Goal: Task Accomplishment & Management: Use online tool/utility

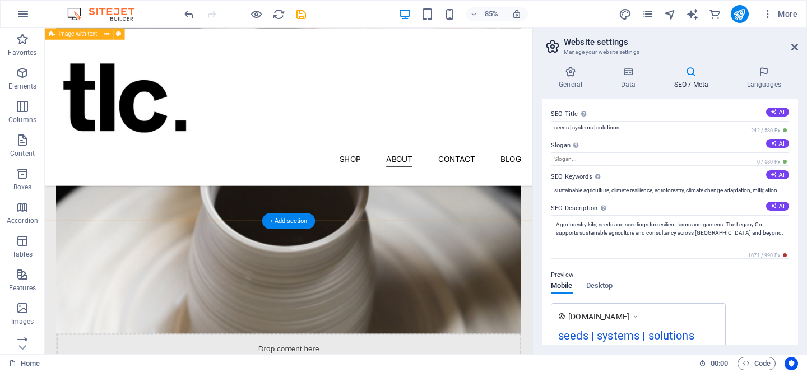
scroll to position [59, 0]
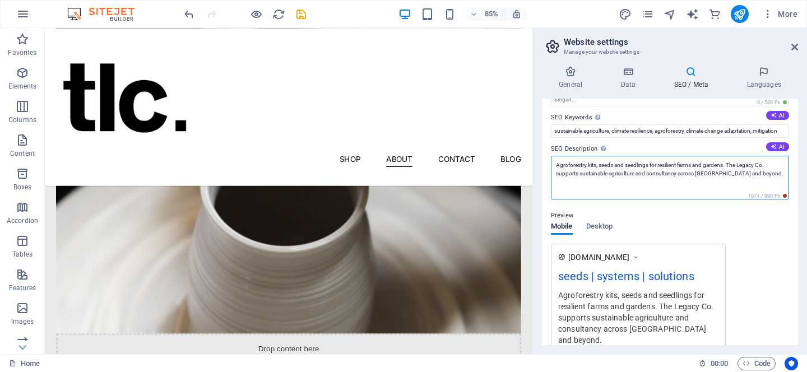
click at [765, 175] on textarea "Agroforestry kits, seeds and seedlings for resilient farms and gardens. The Leg…" at bounding box center [670, 178] width 238 height 44
drag, startPoint x: 765, startPoint y: 175, endPoint x: 559, endPoint y: 166, distance: 206.3
click at [559, 166] on textarea "Agroforestry kits, seeds and seedlings for resilient farms and gardens. The Leg…" at bounding box center [670, 178] width 238 height 44
paste textarea "The Legacy Co. provides agroforestry kits, seeds, and consultancy services, hel…"
click at [678, 168] on textarea "The Legacy Co. provides agroforestry kits, seeds, and consultancy services, hel…" at bounding box center [670, 178] width 238 height 44
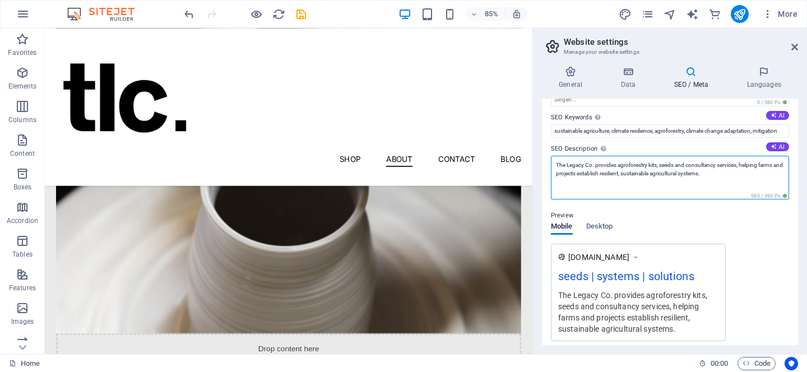
type textarea "The Legacy Co. provides agroforestry kits, seeds and consultancy services, help…"
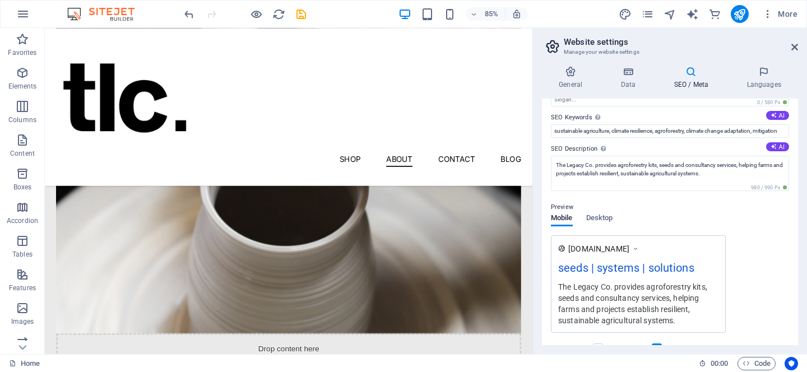
click at [690, 224] on div "Preview Mobile Desktop [DOMAIN_NAME] seeds | systems | solutions The Legacy Co.…" at bounding box center [670, 262] width 238 height 141
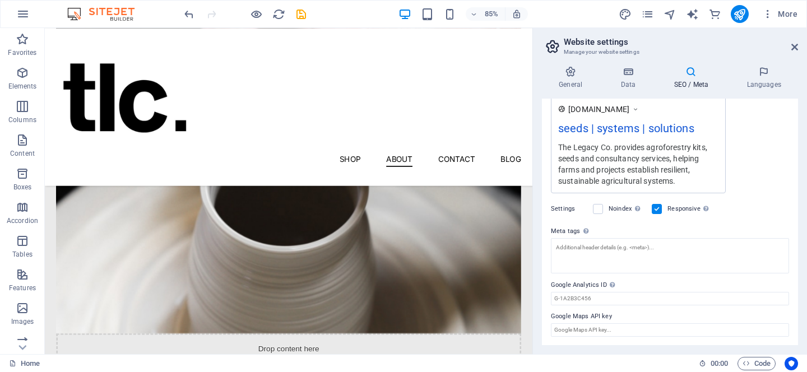
scroll to position [0, 0]
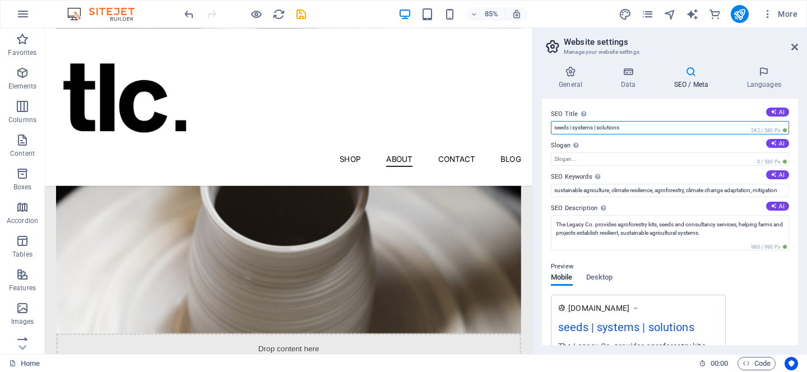
click at [675, 125] on input "seeds | systems | solutions" at bounding box center [670, 127] width 238 height 13
paste input "Seeds, Systems, and Support for Sustainable Farming"
click at [597, 128] on input "Seeds, Systems, and Support for Sustainable Farming" at bounding box center [670, 127] width 238 height 13
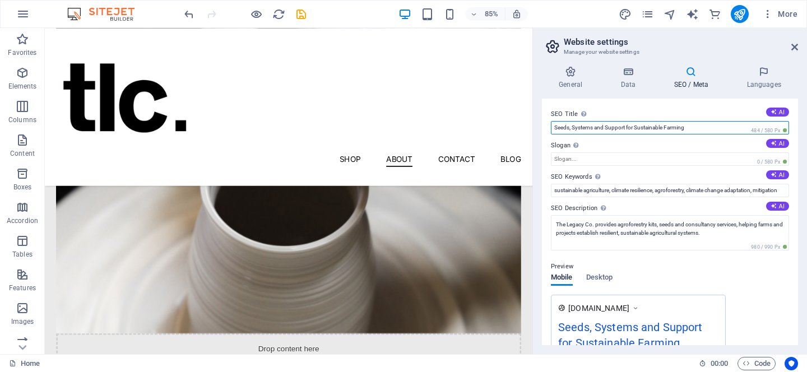
drag, startPoint x: 664, startPoint y: 128, endPoint x: 634, endPoint y: 128, distance: 30.8
click at [634, 128] on input "Seeds, Systems and Support for Sustainable Farming" at bounding box center [670, 127] width 238 height 13
click at [659, 129] on input "Seeds, Systems and Support for resilient Farming" at bounding box center [670, 127] width 238 height 13
click at [698, 127] on input "Seeds, Systems and Support for resilient farming" at bounding box center [670, 127] width 238 height 13
click at [608, 131] on input "Seeds, Systems and Support for resilient farming systems" at bounding box center [670, 127] width 238 height 13
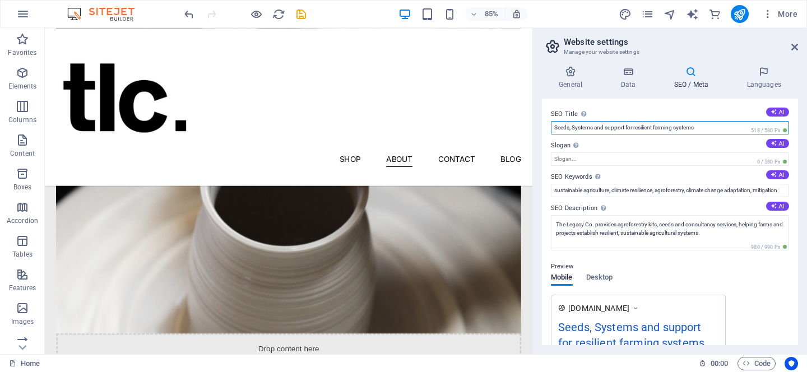
click at [576, 129] on input "Seeds, Systems and support for resilient farming systems" at bounding box center [670, 127] width 238 height 13
type input "Seeds,, systems and support for resilient farming systems"
click at [605, 128] on input "Seeds,, systems and support for resilient farming systems" at bounding box center [670, 127] width 238 height 13
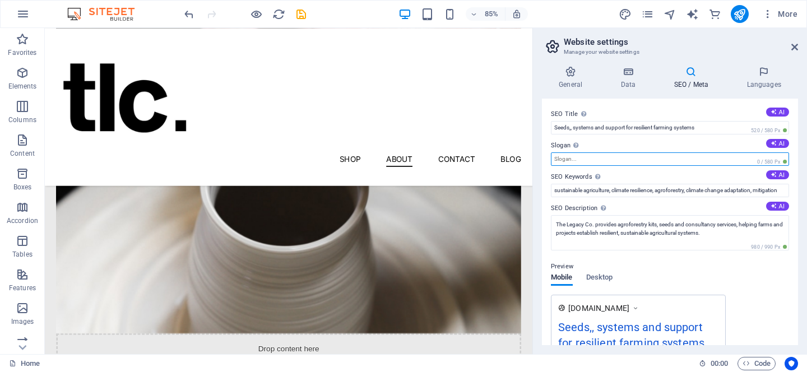
click at [617, 158] on input "Slogan The slogan of your website. AI" at bounding box center [670, 158] width 238 height 13
paste input "Seeds,, systems and support for resilient farming systems"
type input "Seeds,, systems and support for resilient farming systems"
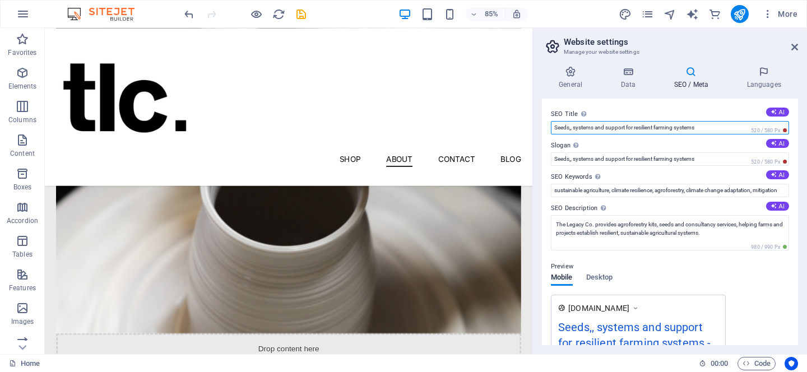
click at [576, 121] on input "Seeds,, systems and support for resilient farming systems" at bounding box center [670, 127] width 238 height 13
click at [575, 127] on input "Seeds,, systems and support for resilient farming systems" at bounding box center [670, 127] width 238 height 13
paste input "The Legacy Co. | Agroforestry Kits, Seeds & Consultancy"
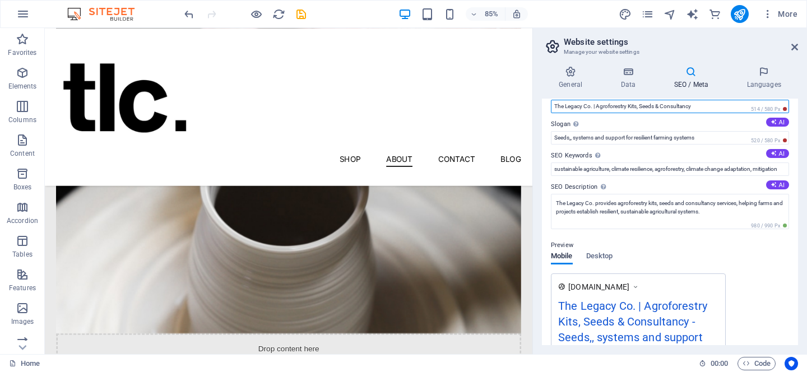
scroll to position [20, 0]
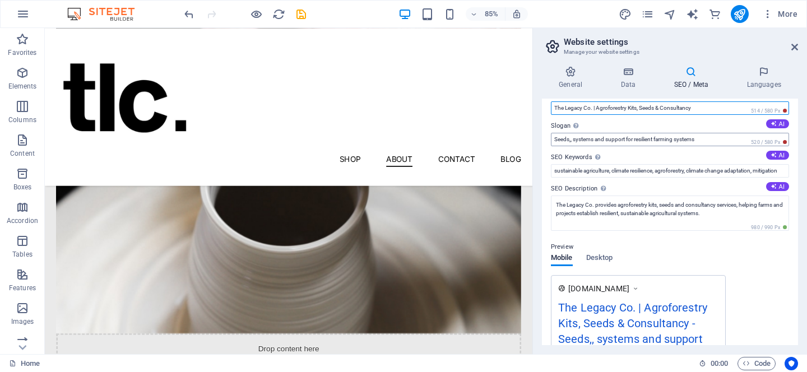
type input "The Legacy Co. | Agroforestry Kits, Seeds & Consultancy"
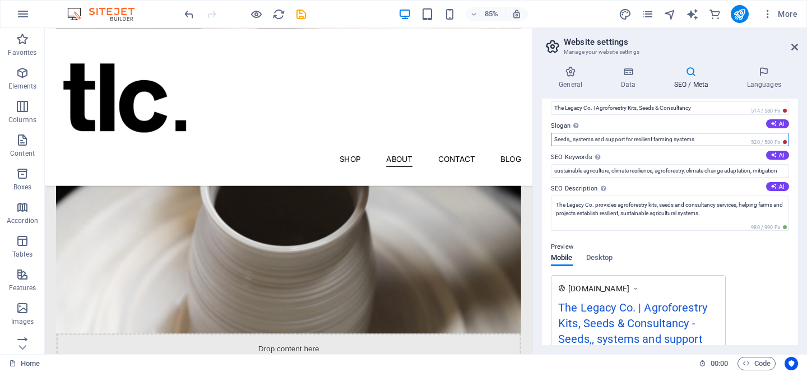
click at [572, 143] on input "Seeds,, systems and support for resilient farming systems" at bounding box center [670, 139] width 238 height 13
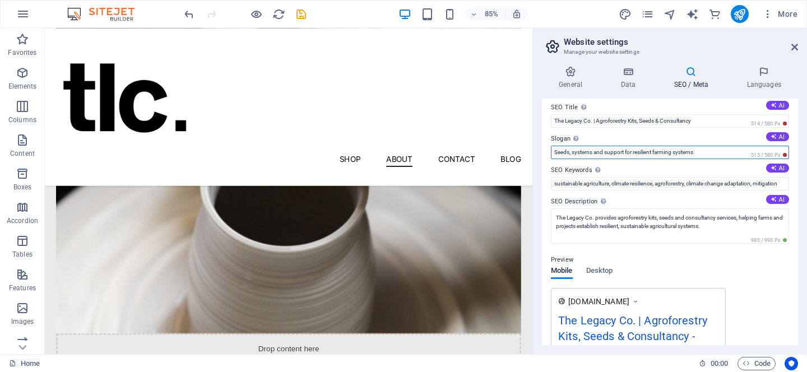
scroll to position [0, 0]
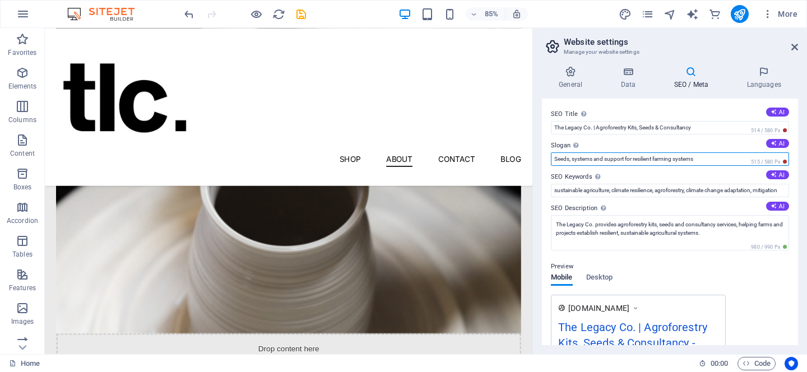
click at [557, 158] on input "Seeds, systems and support for resilient farming systems" at bounding box center [670, 158] width 238 height 13
type input "seeds, systems and support for resilient farming systems"
click at [760, 297] on div "[DOMAIN_NAME] The Legacy Co. | Agroforestry Kits, Seeds & Consultancy - seeds, …" at bounding box center [670, 367] width 238 height 145
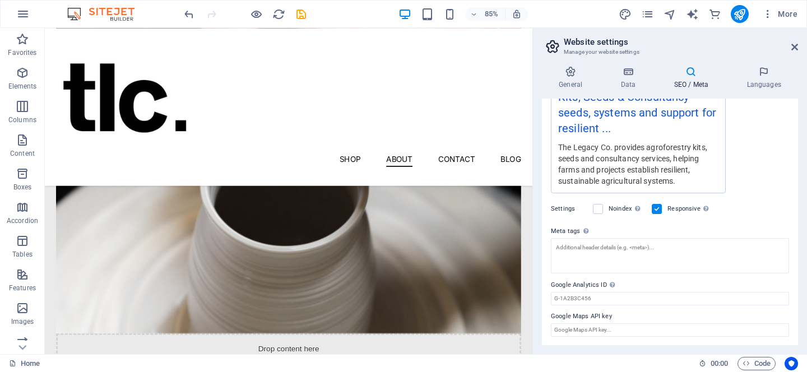
scroll to position [244, 0]
click at [523, 163] on div "Menu Shop About Contact Blog" at bounding box center [332, 120] width 574 height 185
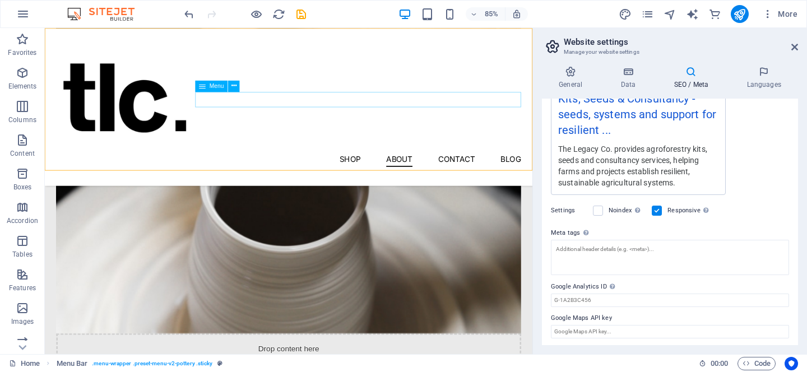
click at [402, 173] on nav "Shop About Contact Blog" at bounding box center [331, 182] width 547 height 18
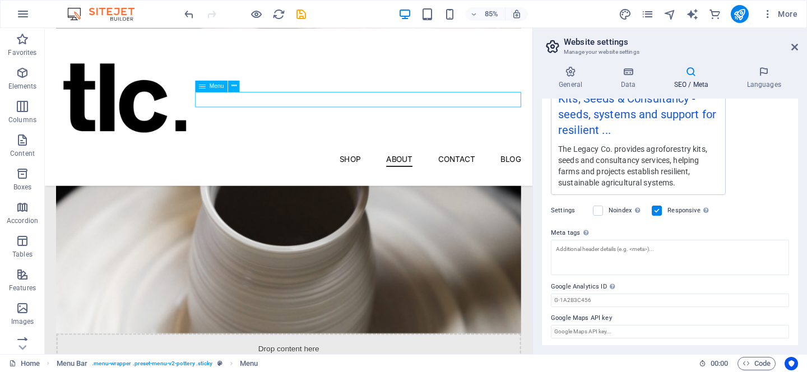
click at [404, 173] on nav "Shop About Contact Blog" at bounding box center [331, 182] width 547 height 18
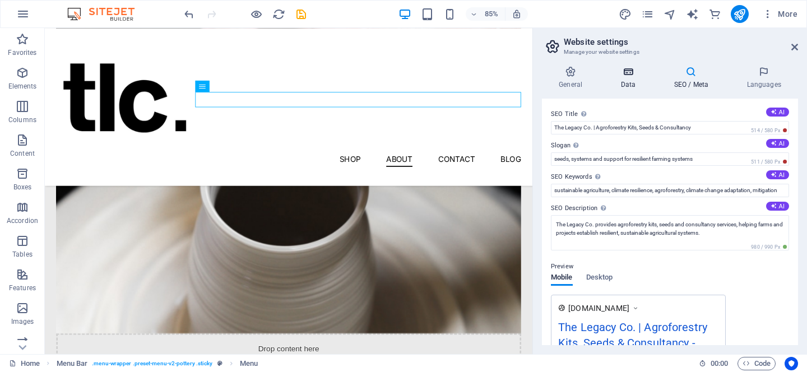
click at [629, 80] on h4 "Data" at bounding box center [629, 78] width 53 height 24
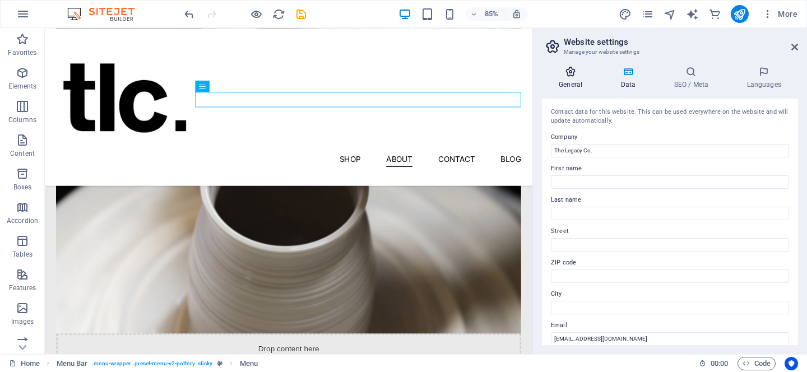
click at [566, 70] on icon at bounding box center [570, 71] width 57 height 11
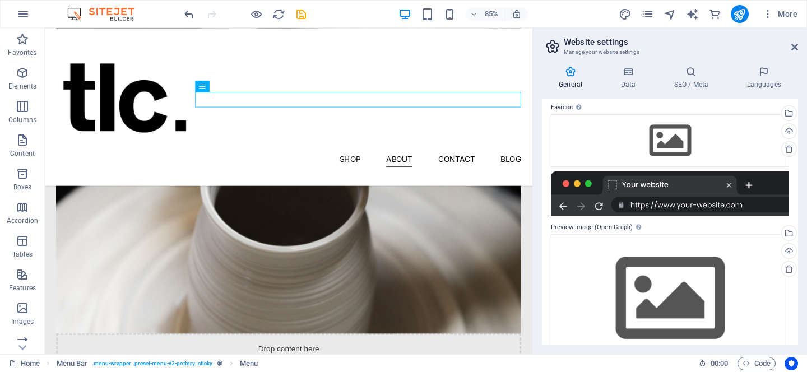
scroll to position [151, 0]
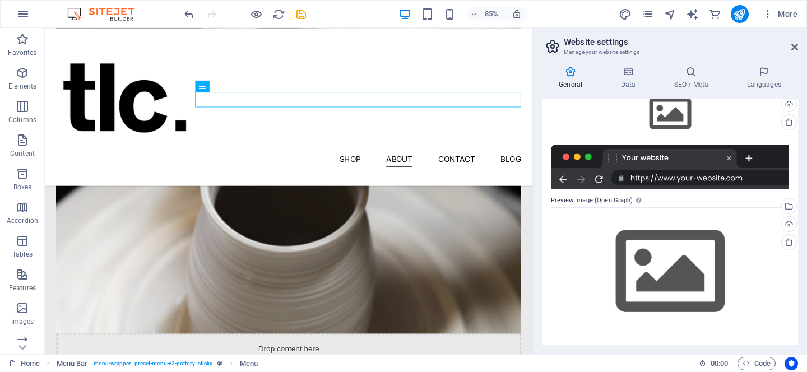
click at [663, 164] on div at bounding box center [670, 167] width 238 height 45
click at [663, 181] on div at bounding box center [670, 167] width 238 height 45
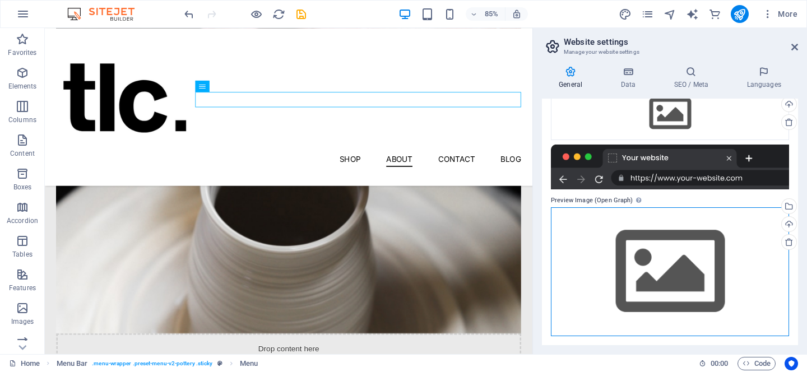
click at [638, 256] on div "Drag files here, click to choose files or select files from Files or our free s…" at bounding box center [670, 271] width 238 height 128
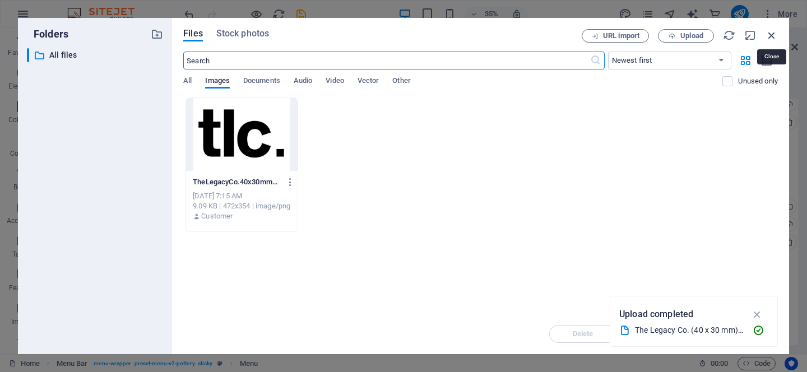
click at [769, 34] on icon "button" at bounding box center [771, 35] width 12 height 12
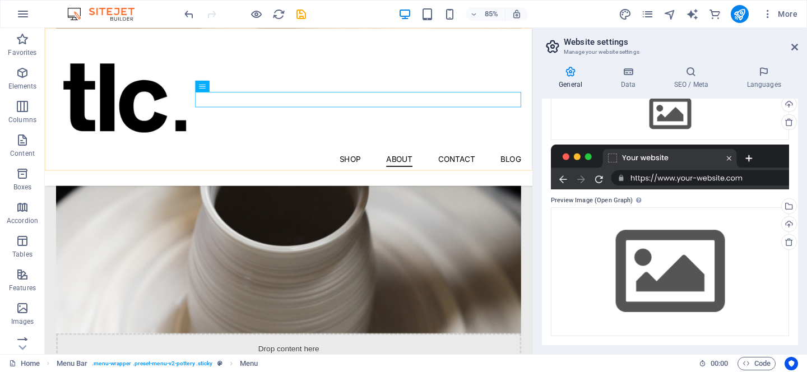
click at [397, 171] on div "Menu Shop About Contact Blog" at bounding box center [332, 120] width 574 height 185
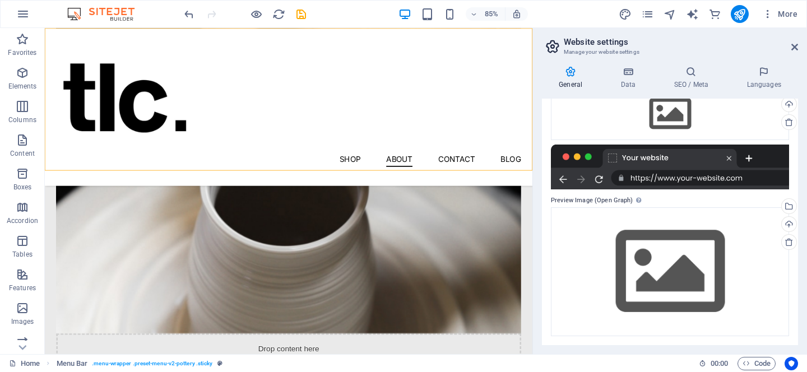
click at [397, 170] on div "Menu Shop About Contact Blog" at bounding box center [332, 120] width 574 height 185
select select "rem"
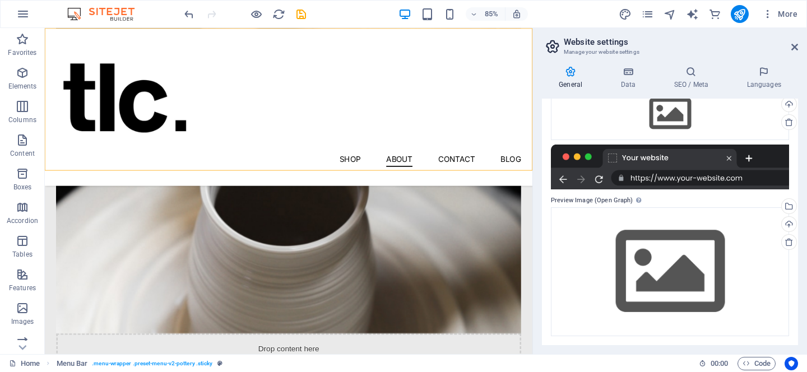
select select "rem"
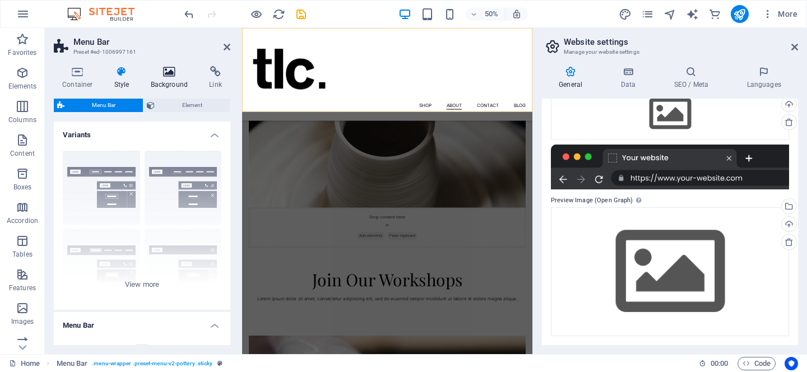
click at [171, 75] on icon at bounding box center [169, 71] width 54 height 11
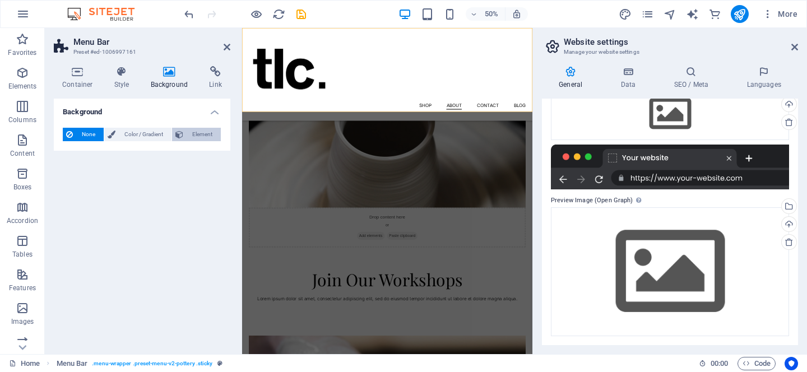
click at [196, 136] on span "Element" at bounding box center [202, 134] width 31 height 13
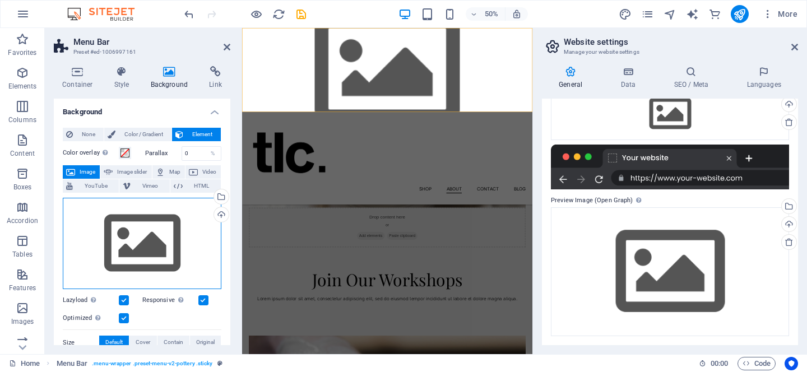
click at [144, 240] on div "Drag files here, click to choose files or select files from Files or our free s…" at bounding box center [142, 244] width 159 height 92
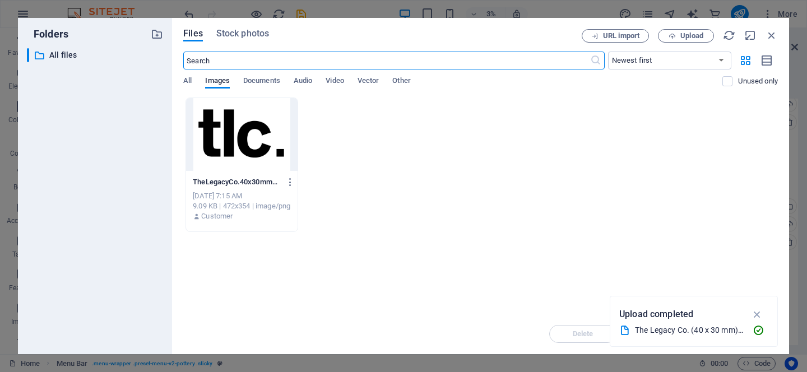
scroll to position [0, 0]
click at [773, 37] on icon "button" at bounding box center [771, 35] width 12 height 12
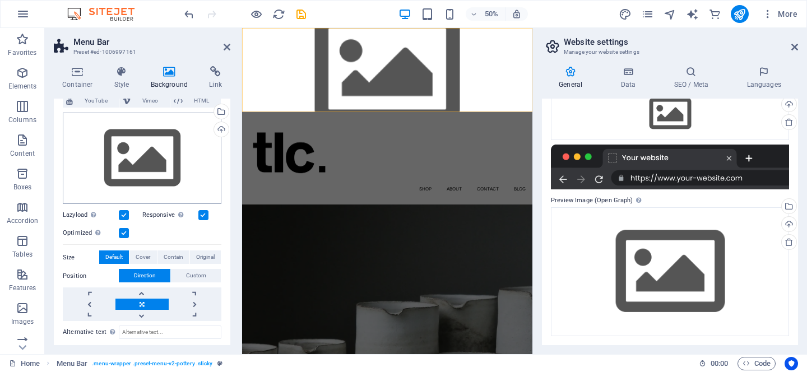
scroll to position [84, 0]
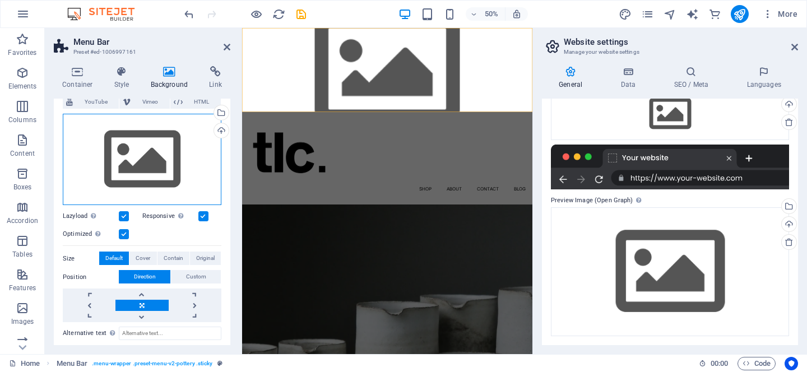
click at [159, 151] on div "Drag files here, click to choose files or select files from Files or our free s…" at bounding box center [142, 160] width 159 height 92
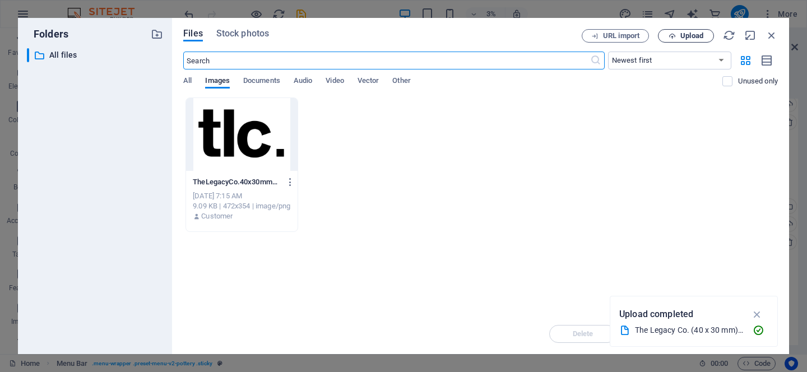
click at [693, 36] on span "Upload" at bounding box center [691, 35] width 23 height 7
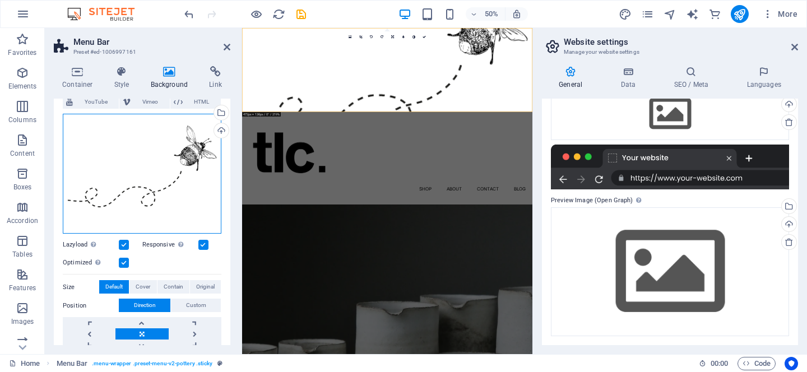
click at [134, 167] on div "Drag files here, click to choose files or select files from Files or our free s…" at bounding box center [142, 174] width 159 height 120
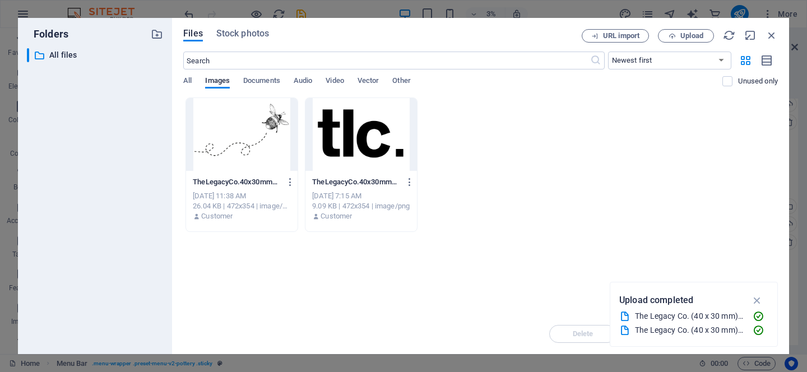
click at [350, 124] on div at bounding box center [360, 134] width 111 height 73
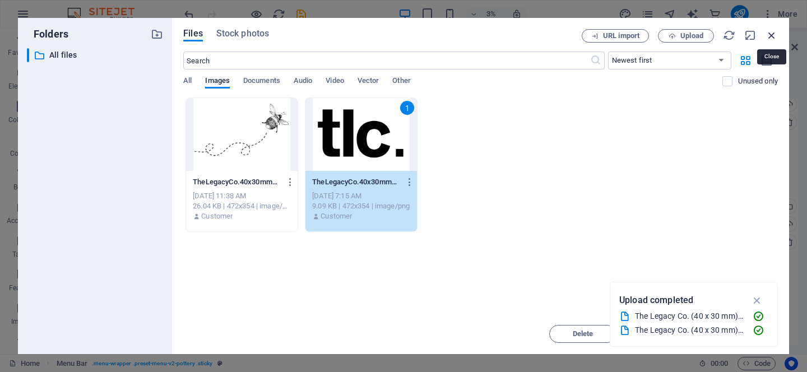
click at [770, 35] on icon "button" at bounding box center [771, 35] width 12 height 12
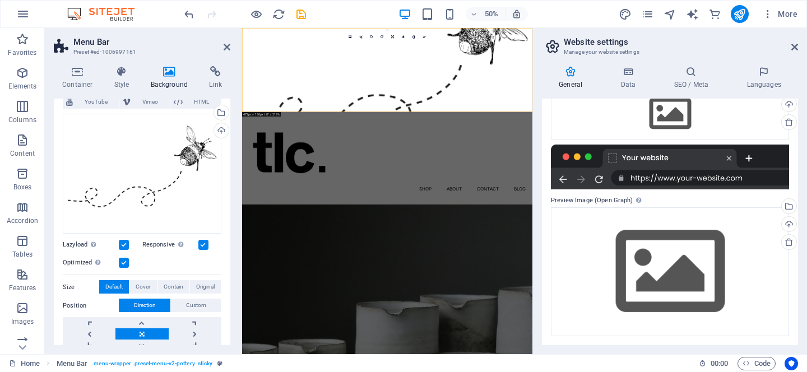
scroll to position [196, 0]
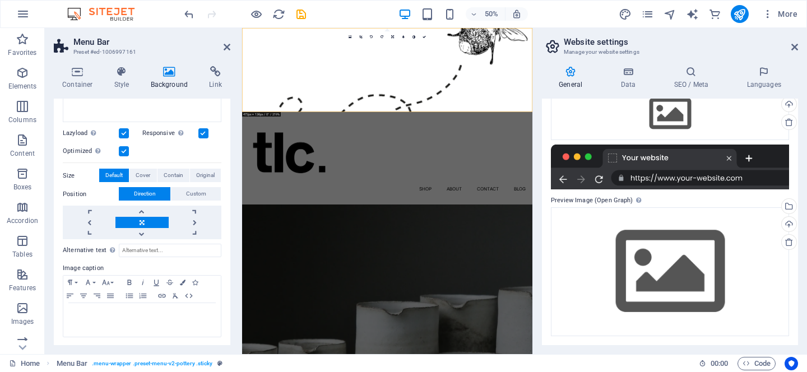
click at [144, 217] on link at bounding box center [141, 222] width 53 height 11
click at [181, 169] on button "Contain" at bounding box center [173, 175] width 32 height 13
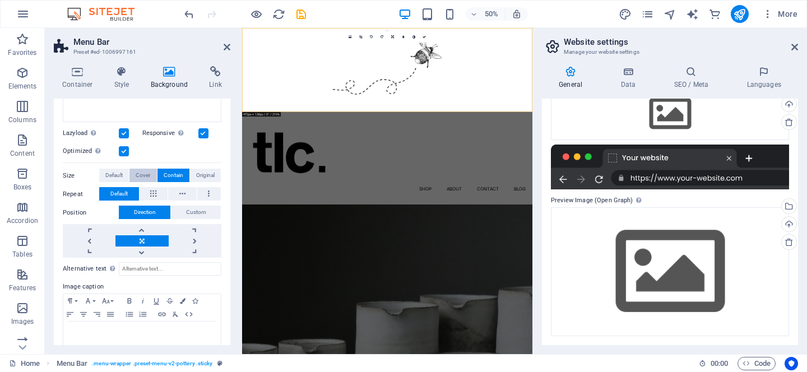
click at [138, 171] on span "Cover" at bounding box center [143, 175] width 15 height 13
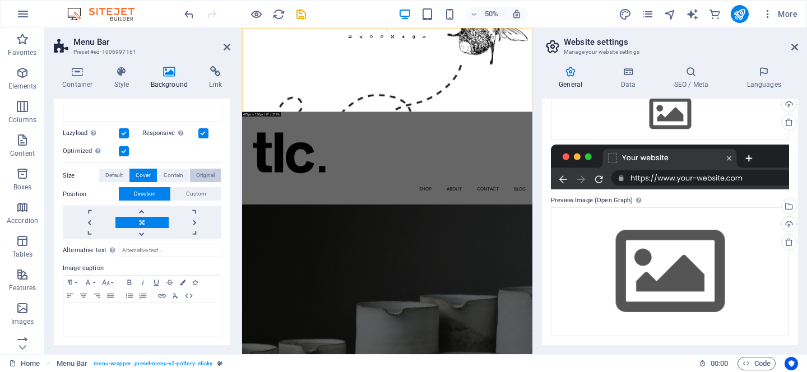
click at [204, 178] on span "Original" at bounding box center [205, 175] width 18 height 13
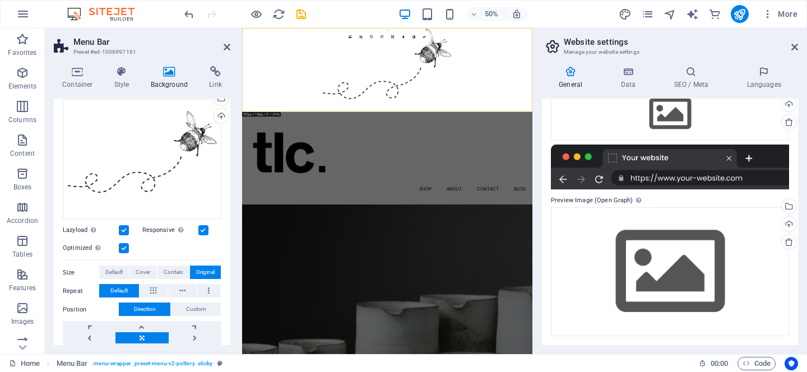
scroll to position [85, 0]
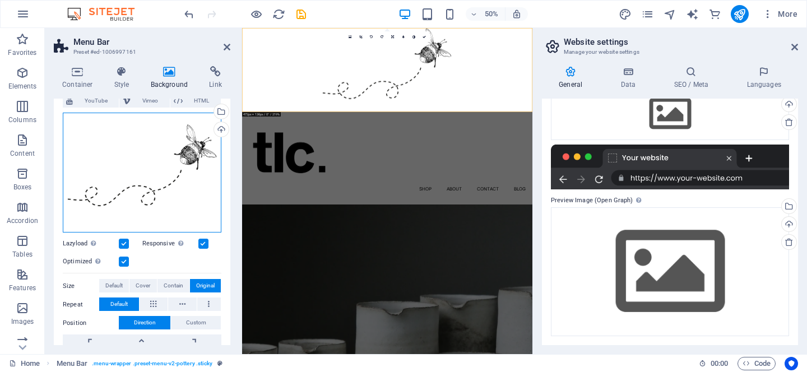
click at [180, 159] on div "Drag files here, click to choose files or select files from Files or our free s…" at bounding box center [142, 173] width 159 height 120
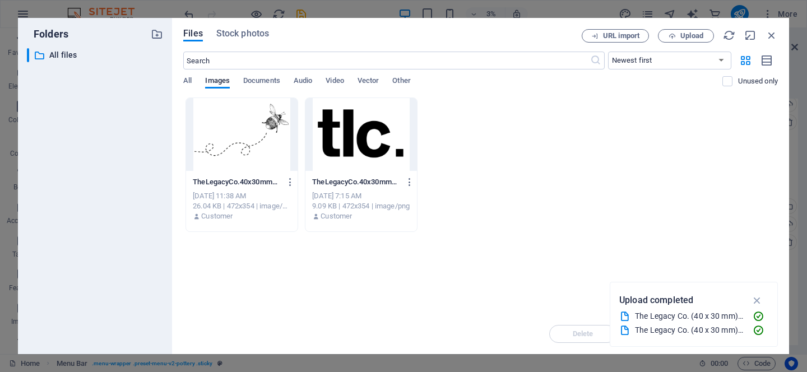
click at [264, 127] on div at bounding box center [241, 134] width 111 height 73
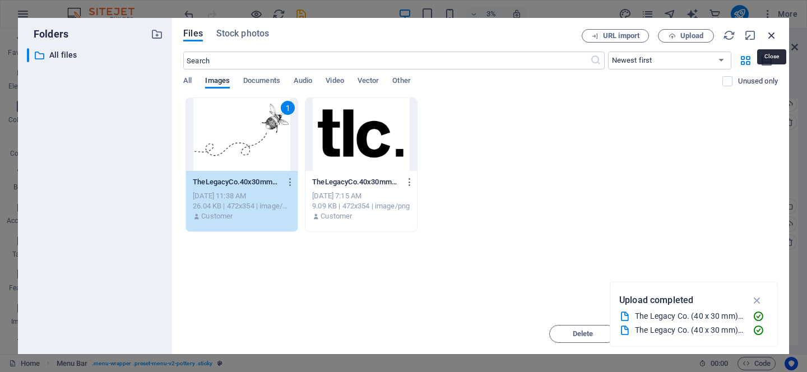
click at [772, 35] on icon "button" at bounding box center [771, 35] width 12 height 12
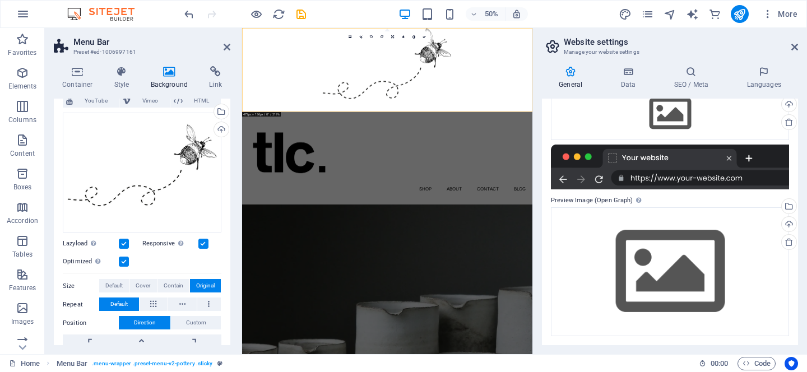
scroll to position [214, 0]
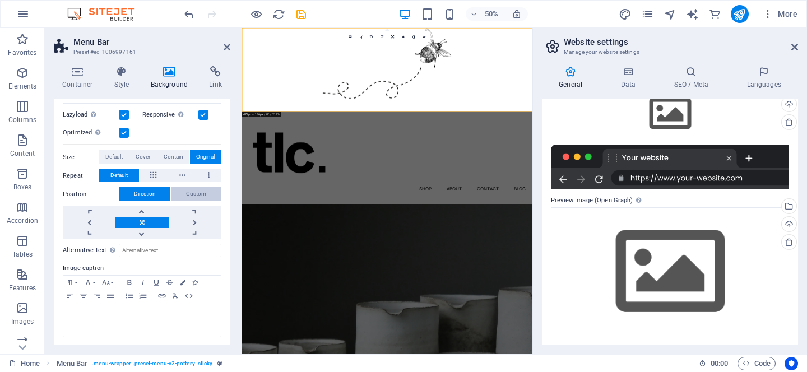
click at [201, 193] on span "Custom" at bounding box center [196, 193] width 20 height 13
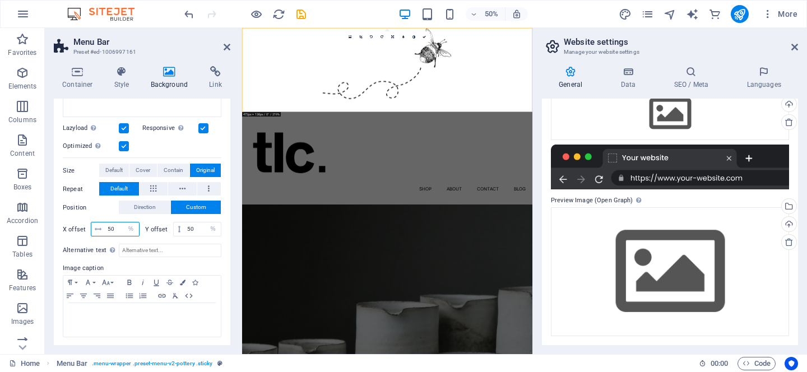
click at [118, 230] on input "50" at bounding box center [122, 228] width 34 height 13
click at [112, 230] on input "50" at bounding box center [122, 228] width 34 height 13
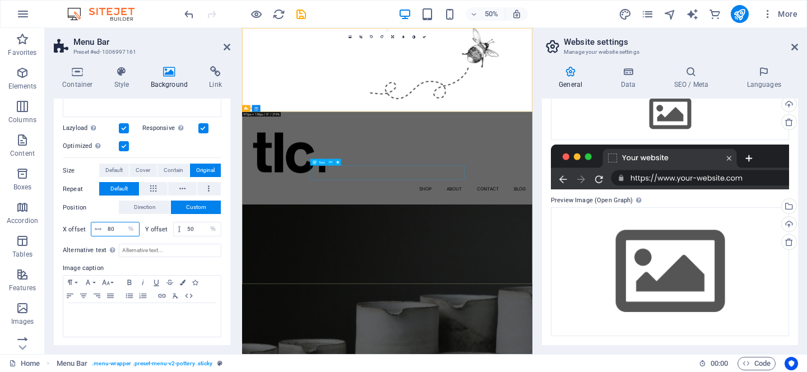
type input "80"
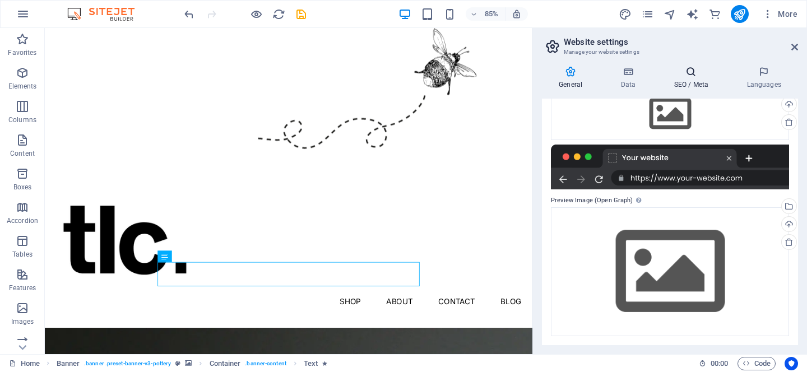
click at [690, 81] on h4 "SEO / Meta" at bounding box center [693, 78] width 73 height 24
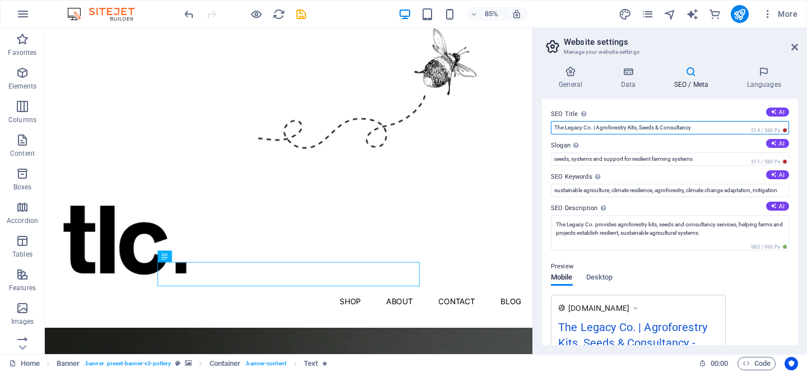
click at [708, 126] on input "The Legacy Co. | Agroforestry Kits, Seeds & Consultancy" at bounding box center [670, 127] width 238 height 13
drag, startPoint x: 708, startPoint y: 127, endPoint x: 597, endPoint y: 130, distance: 111.5
click at [597, 130] on input "The Legacy Co. | Agroforestry Kits, Seeds & Consultancy" at bounding box center [670, 127] width 238 height 13
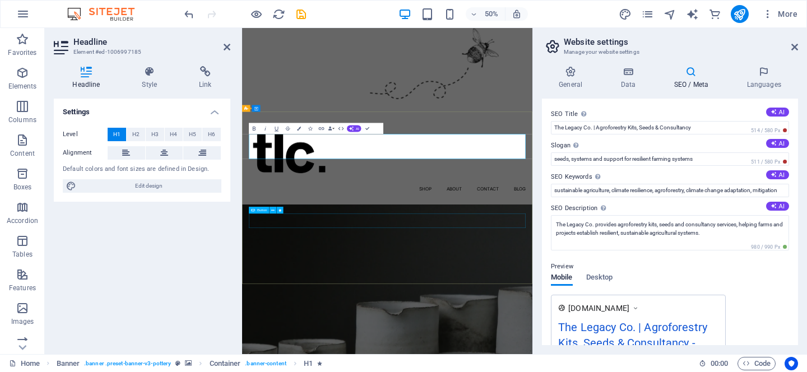
scroll to position [0, 4]
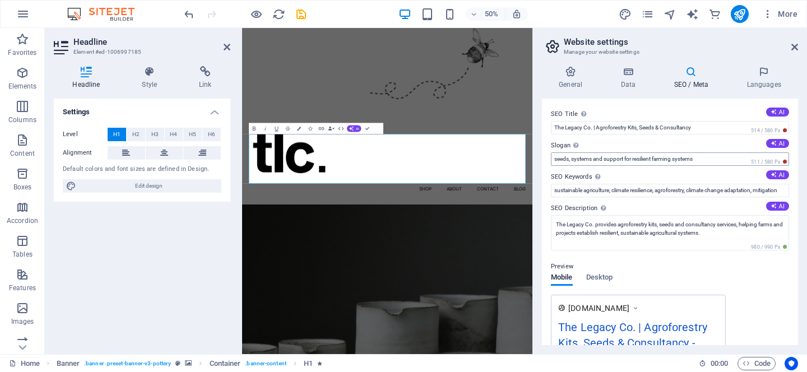
click at [616, 158] on input "seeds, systems and support for resilient farming systems" at bounding box center [670, 158] width 238 height 13
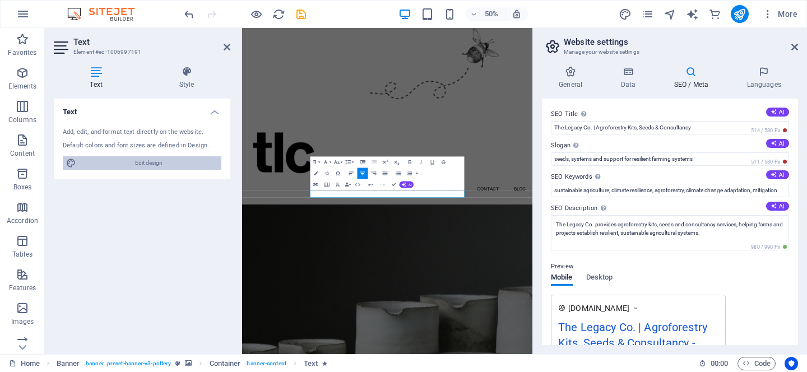
click at [121, 165] on span "Edit design" at bounding box center [149, 162] width 138 height 13
select select "px"
select select "300"
select select "px"
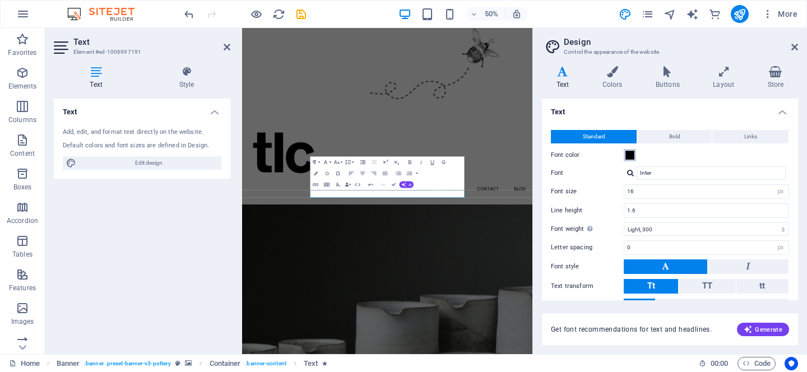
click at [627, 154] on span at bounding box center [629, 155] width 9 height 9
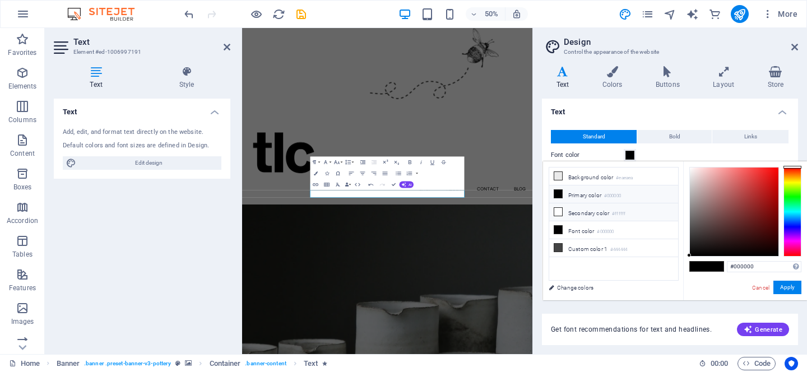
click at [557, 208] on icon at bounding box center [558, 212] width 8 height 8
type input "#ffffff"
click at [797, 291] on button "Apply" at bounding box center [787, 287] width 28 height 13
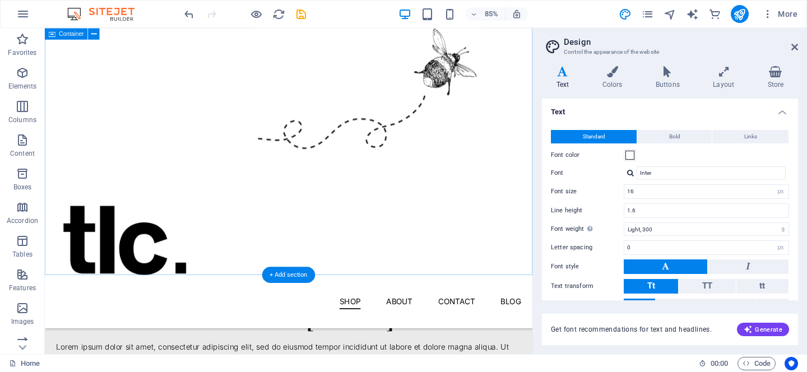
scroll to position [0, 0]
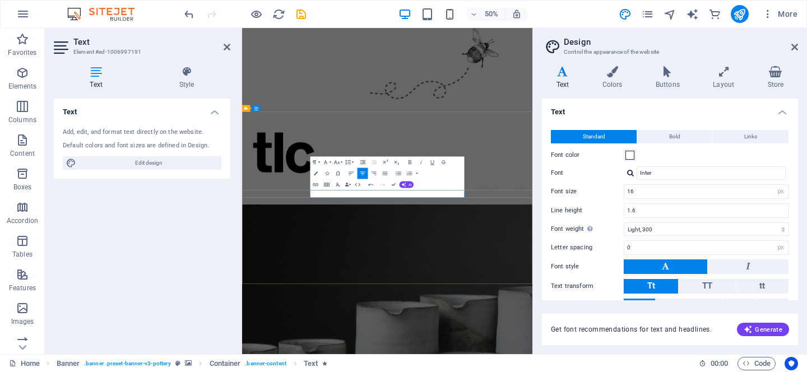
click at [639, 104] on h4 "Text" at bounding box center [670, 109] width 256 height 20
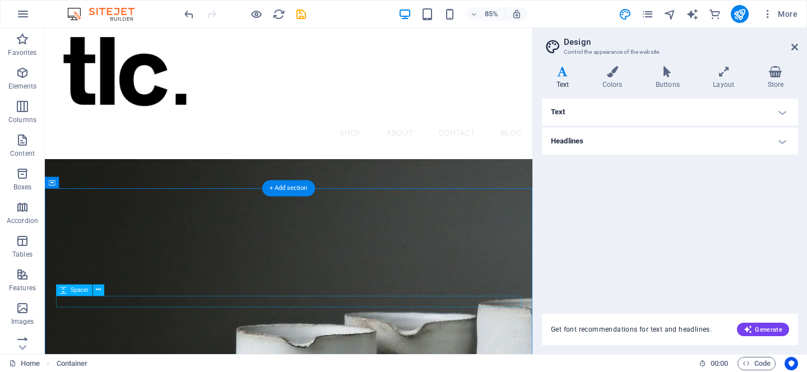
scroll to position [140, 0]
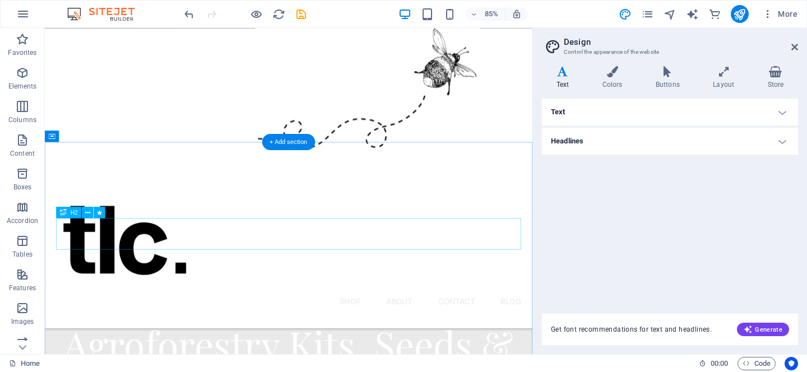
scroll to position [0, 0]
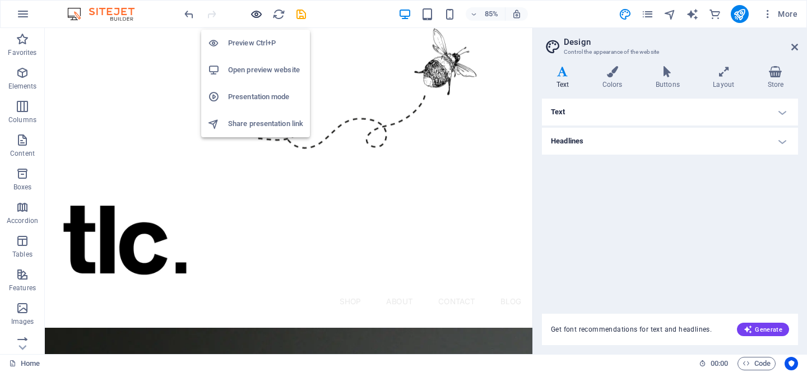
click at [255, 11] on icon "button" at bounding box center [256, 14] width 13 height 13
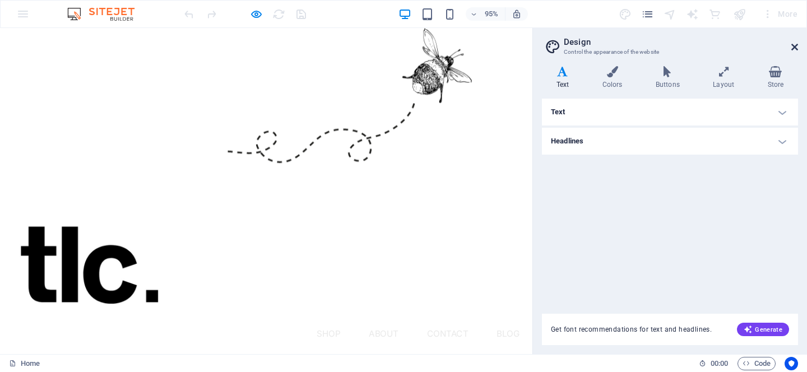
click at [793, 49] on icon at bounding box center [794, 47] width 7 height 9
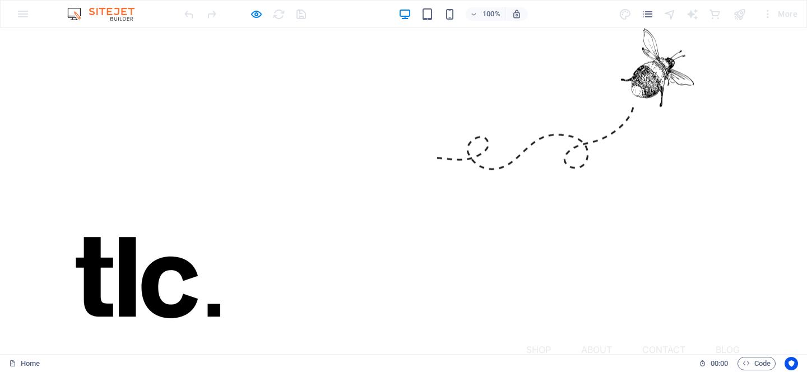
click at [536, 341] on link "Shop" at bounding box center [538, 350] width 25 height 18
click at [324, 196] on header "Menu Shop About Contact Blog" at bounding box center [403, 288] width 699 height 185
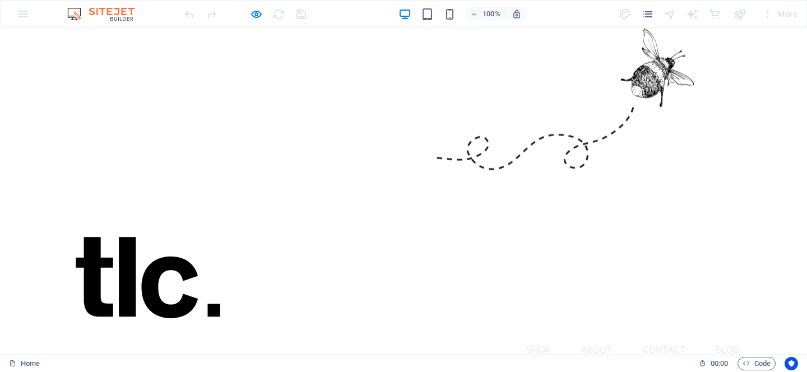
click at [280, 196] on header "Menu Shop About Contact Blog" at bounding box center [403, 288] width 699 height 185
click at [283, 196] on header "Menu Shop About Contact Blog" at bounding box center [403, 288] width 699 height 185
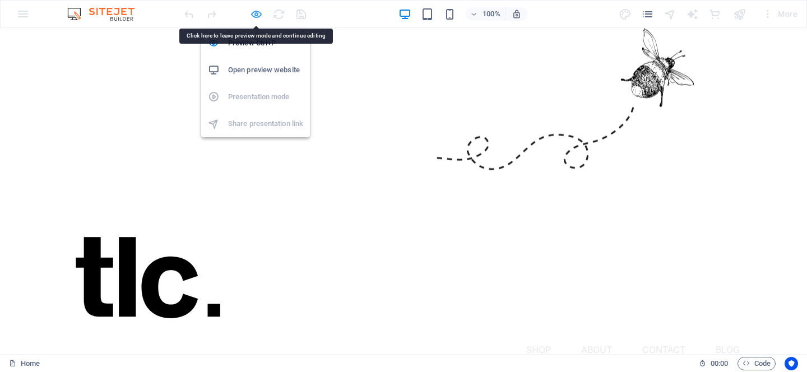
click at [261, 13] on icon "button" at bounding box center [256, 14] width 13 height 13
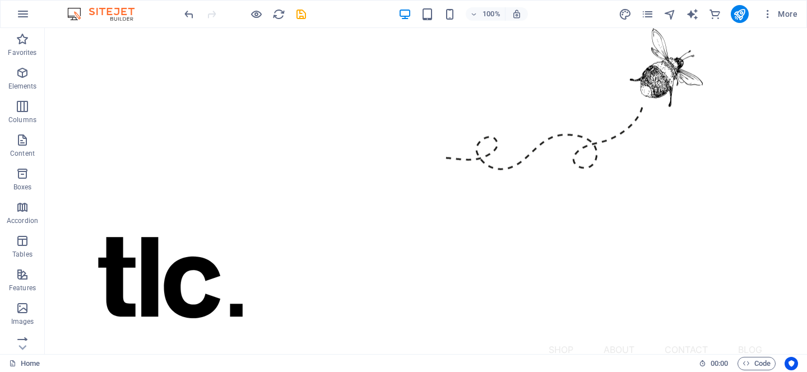
click at [278, 181] on figure at bounding box center [426, 112] width 762 height 168
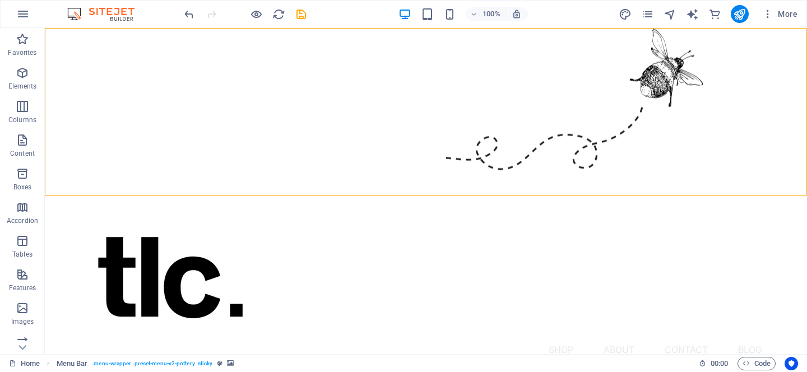
click at [278, 181] on figure at bounding box center [426, 112] width 762 height 168
select select "%"
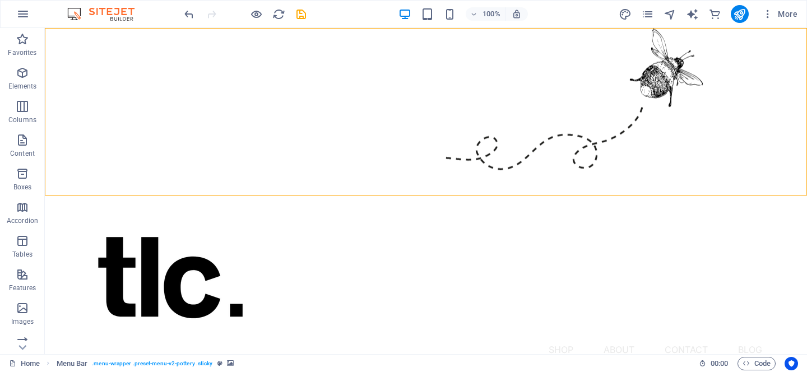
select select "%"
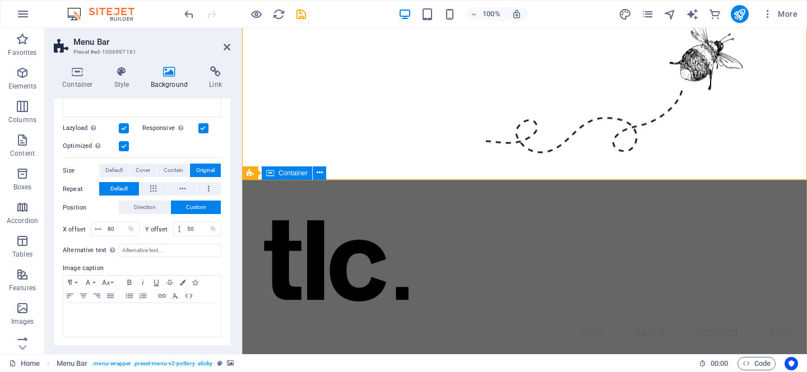
scroll to position [16, 0]
click at [466, 64] on figure at bounding box center [524, 96] width 565 height 168
click at [126, 75] on icon at bounding box center [122, 71] width 32 height 11
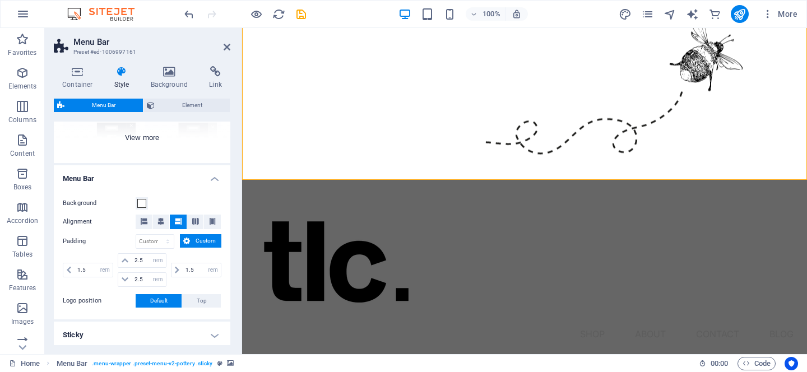
scroll to position [154, 0]
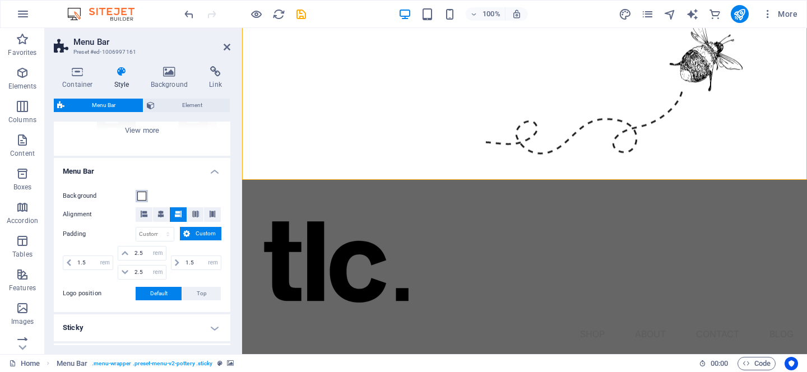
click at [141, 199] on span at bounding box center [141, 196] width 9 height 9
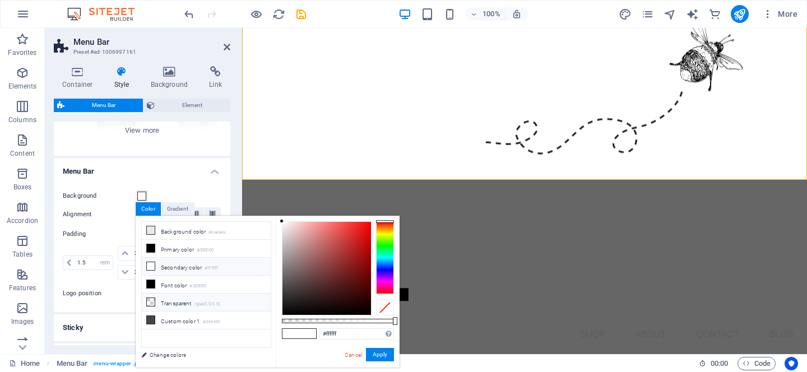
click at [168, 298] on li "Transparent rgba(0,0,0,.0)" at bounding box center [206, 303] width 129 height 18
click at [384, 352] on button "Apply" at bounding box center [380, 354] width 28 height 13
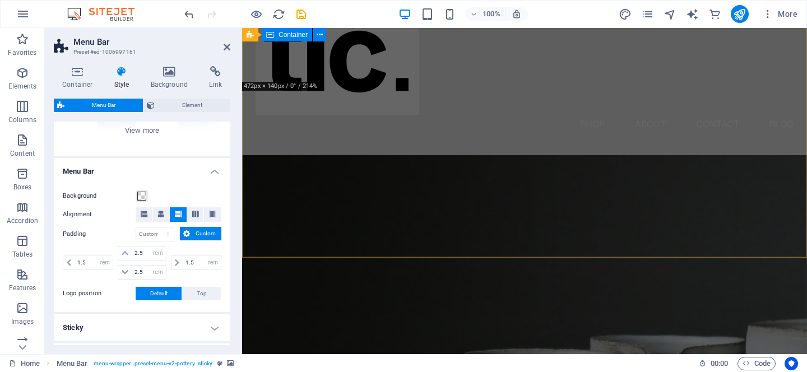
scroll to position [0, 0]
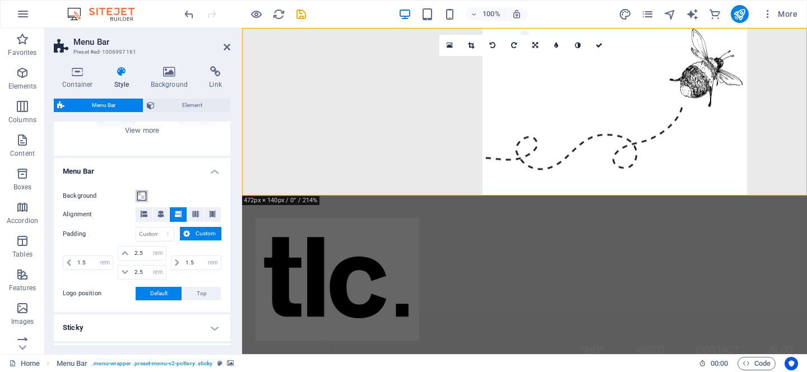
click at [141, 197] on span at bounding box center [141, 196] width 9 height 9
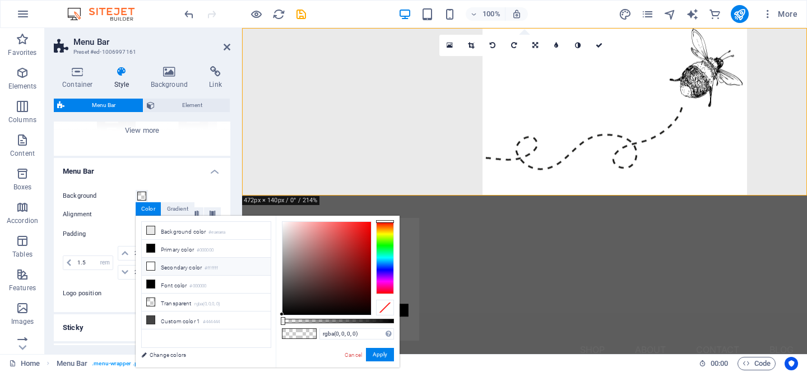
click at [151, 264] on icon at bounding box center [151, 266] width 8 height 8
type input "#ffffff"
click at [374, 353] on button "Apply" at bounding box center [380, 354] width 28 height 13
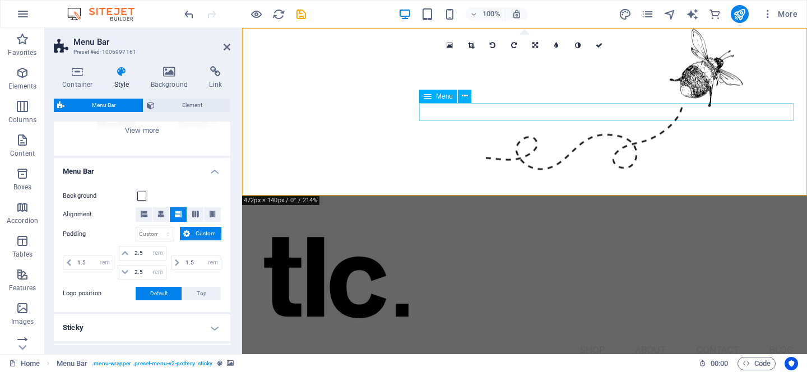
click at [589, 341] on nav "Shop About Contact Blog" at bounding box center [524, 350] width 538 height 18
click at [561, 341] on nav "Shop About Contact Blog" at bounding box center [524, 350] width 538 height 18
select select "1"
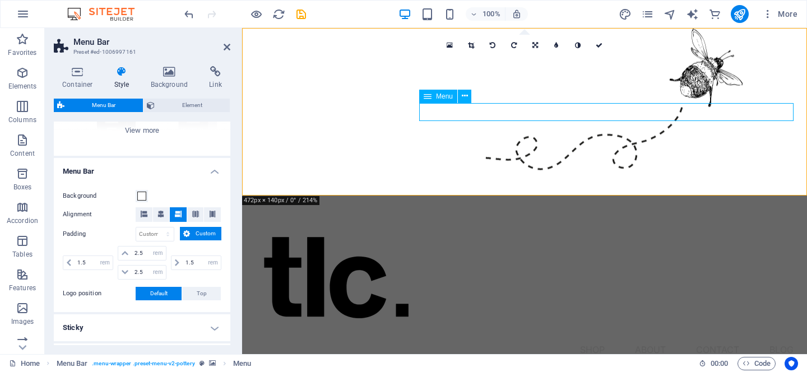
select select
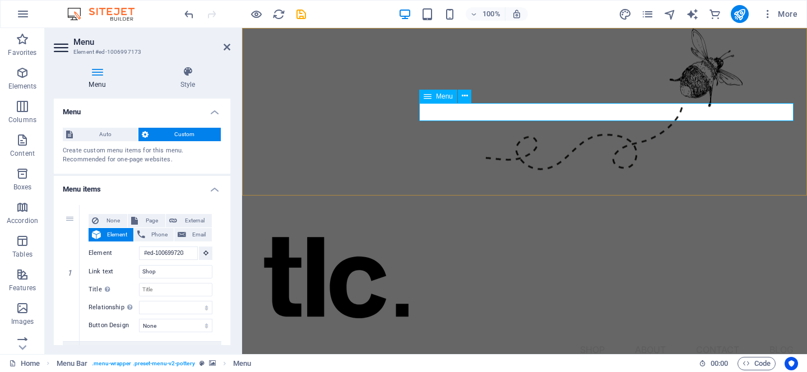
click at [584, 341] on nav "Shop About Contact Blog" at bounding box center [524, 350] width 538 height 18
click at [591, 341] on nav "Shop About Contact Blog" at bounding box center [524, 350] width 538 height 18
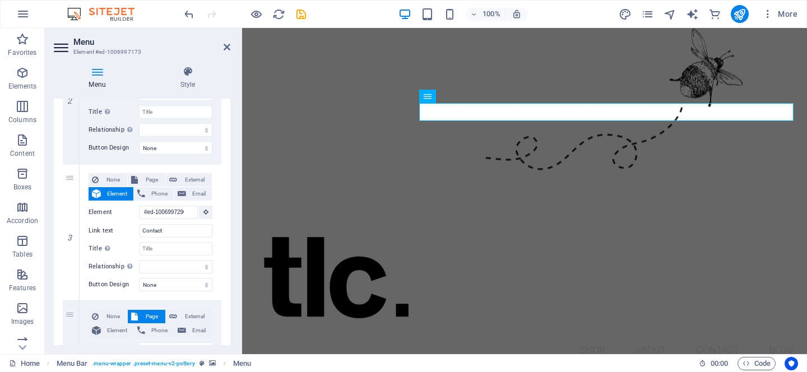
scroll to position [455, 0]
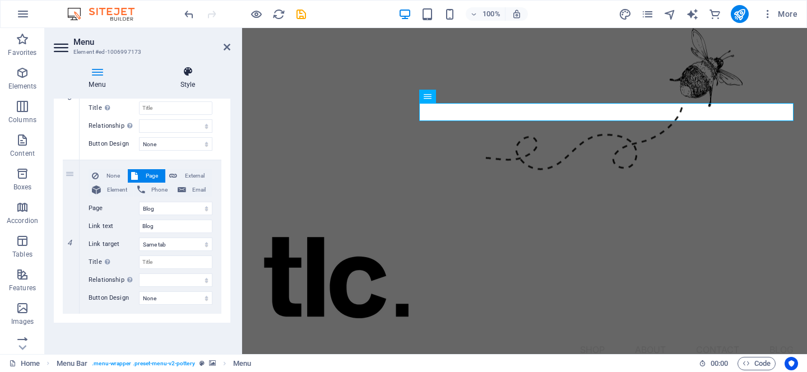
click at [179, 72] on icon at bounding box center [187, 71] width 85 height 11
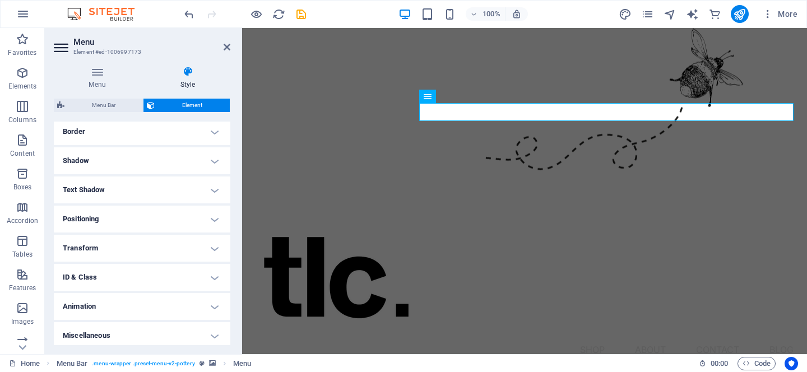
scroll to position [250, 0]
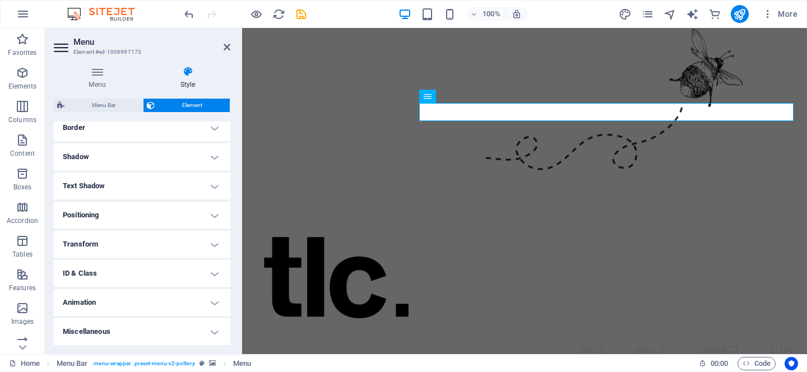
click at [117, 243] on h4 "Transform" at bounding box center [142, 244] width 176 height 27
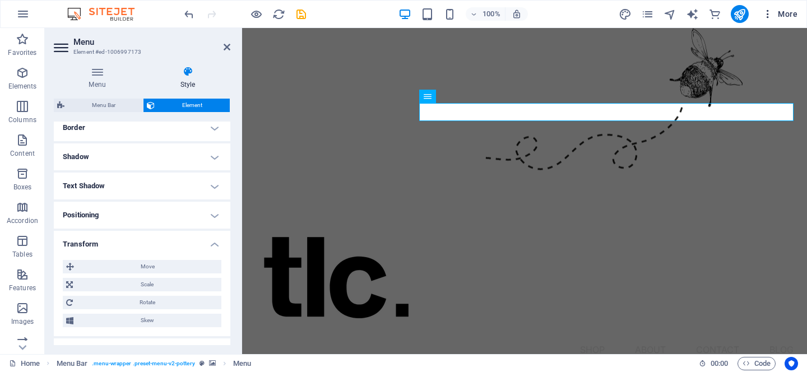
click at [784, 13] on span "More" at bounding box center [779, 13] width 35 height 11
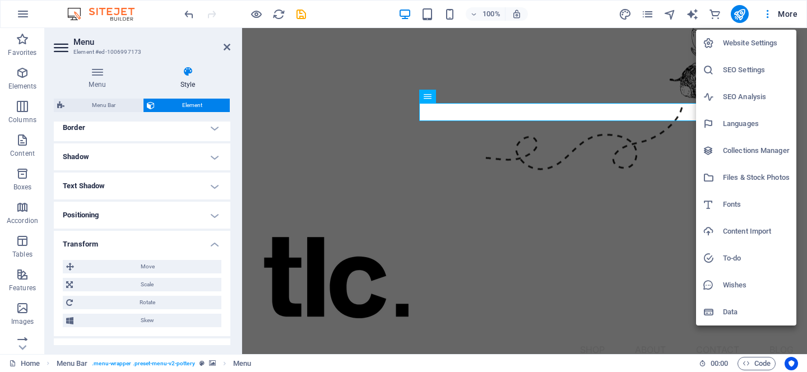
click at [611, 13] on div at bounding box center [403, 186] width 807 height 372
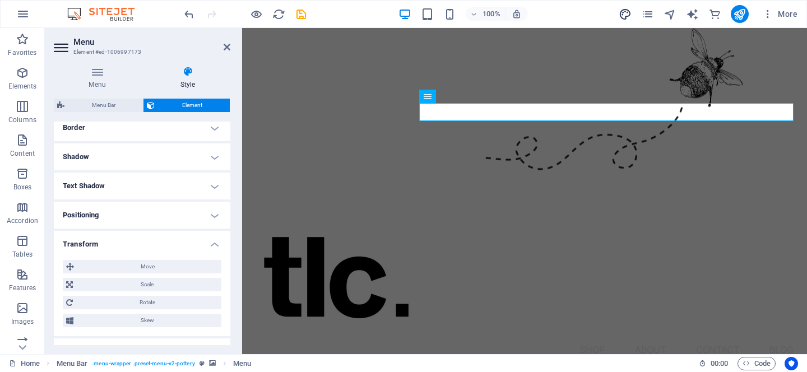
click at [623, 13] on icon "design" at bounding box center [625, 14] width 13 height 13
select select "px"
select select "300"
select select "px"
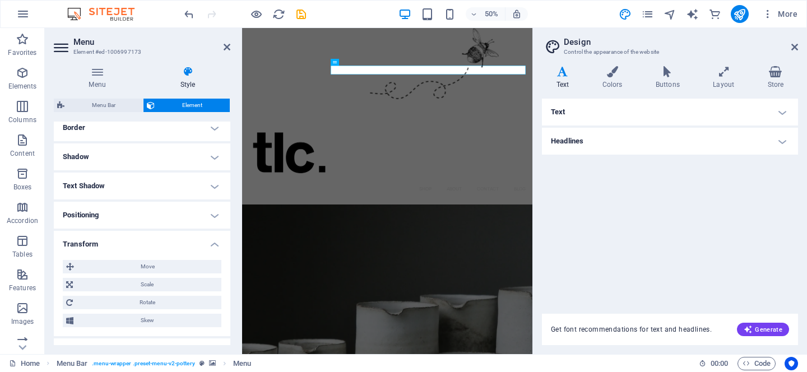
click at [736, 120] on h4 "Text" at bounding box center [670, 112] width 256 height 27
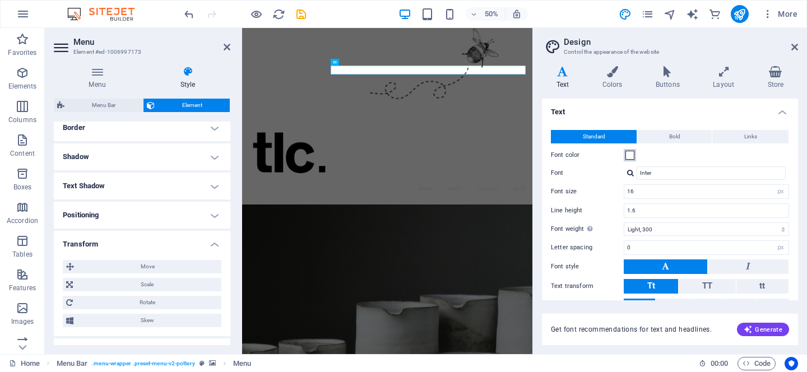
click at [624, 155] on button "Font color" at bounding box center [630, 155] width 12 height 12
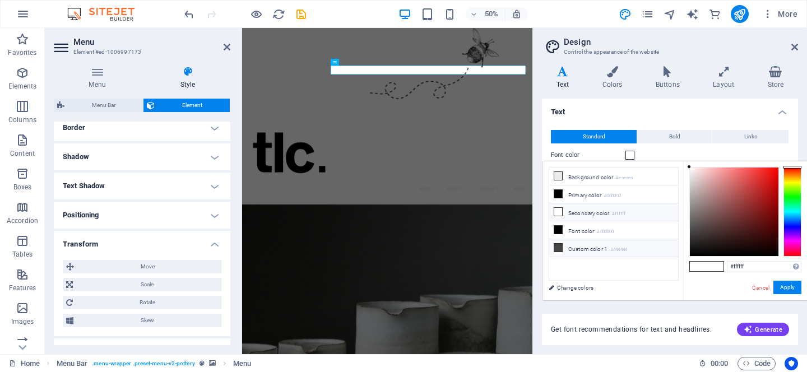
click at [617, 254] on li "Custom color 1 #444444" at bounding box center [613, 248] width 129 height 18
type input "#444444"
click at [788, 290] on button "Apply" at bounding box center [787, 287] width 28 height 13
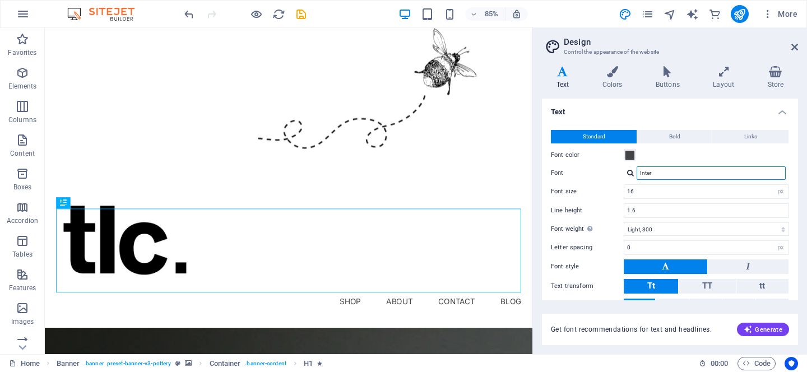
click at [684, 175] on input "Inter" at bounding box center [710, 172] width 149 height 13
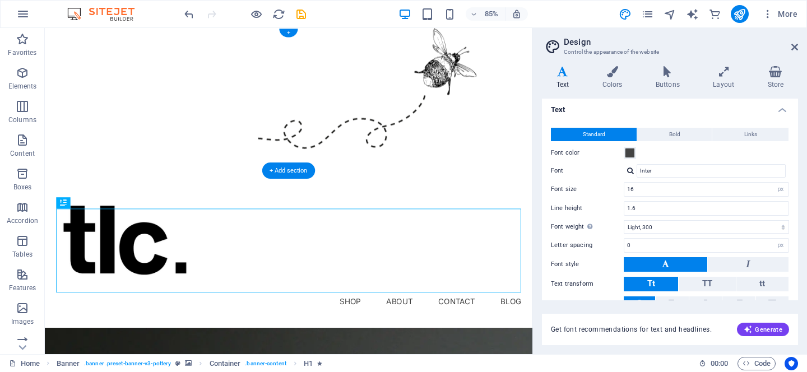
click at [523, 157] on figure at bounding box center [332, 112] width 574 height 168
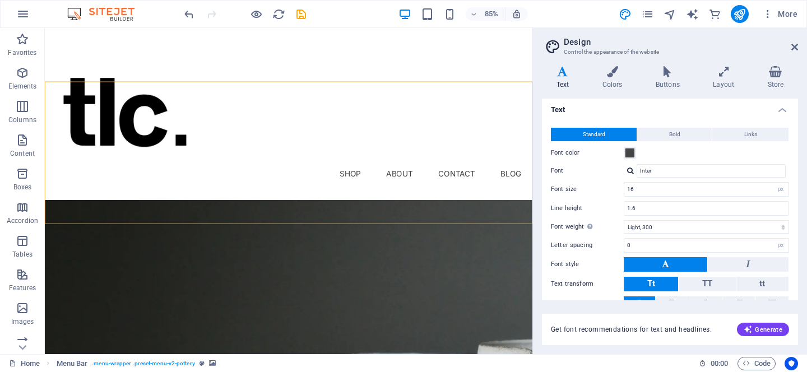
scroll to position [147, 0]
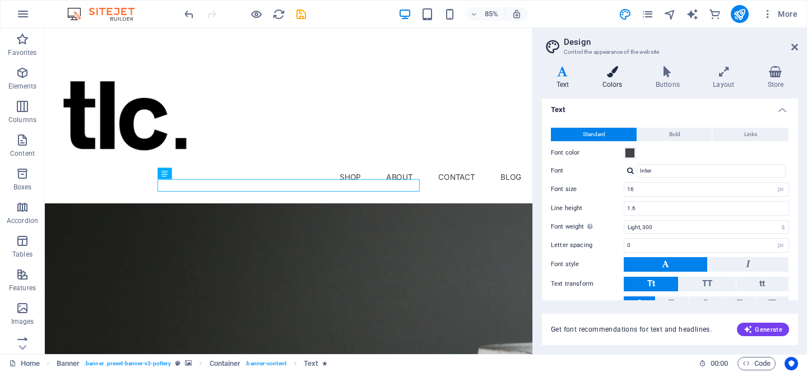
click at [607, 80] on h4 "Colors" at bounding box center [614, 78] width 53 height 24
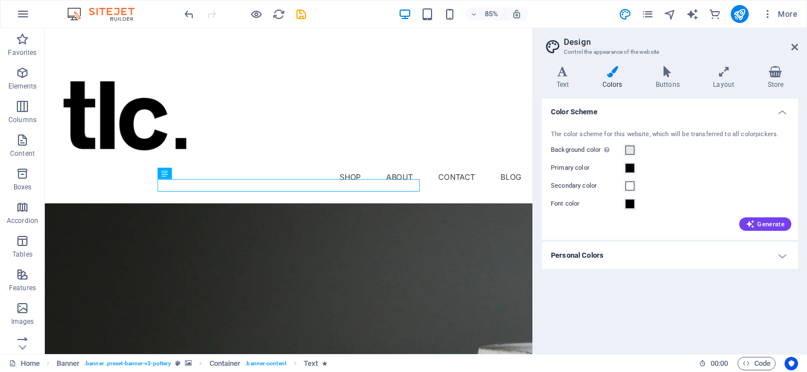
click at [606, 182] on label "Secondary color" at bounding box center [587, 185] width 73 height 13
click at [624, 182] on button "Secondary color" at bounding box center [630, 186] width 12 height 12
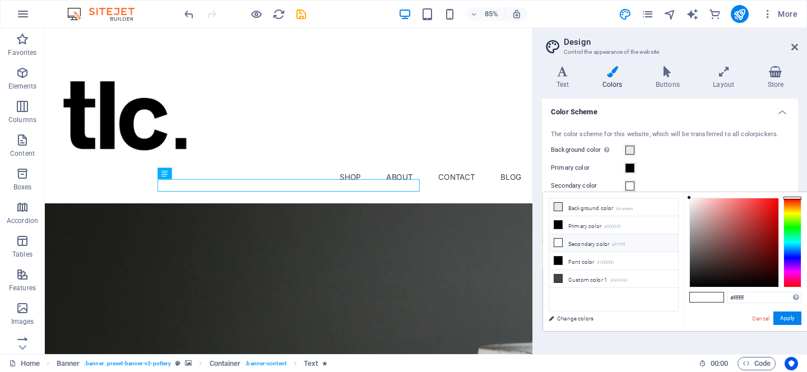
click at [573, 245] on li "Secondary color #ffffff" at bounding box center [613, 243] width 129 height 18
click at [556, 243] on icon at bounding box center [558, 243] width 8 height 8
click at [783, 317] on button "Apply" at bounding box center [787, 318] width 28 height 13
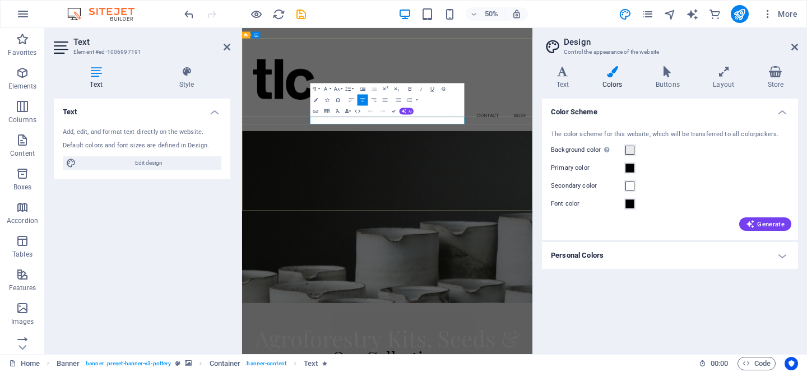
drag, startPoint x: 408, startPoint y: 211, endPoint x: 614, endPoint y: 209, distance: 206.2
click at [627, 185] on span at bounding box center [629, 186] width 9 height 9
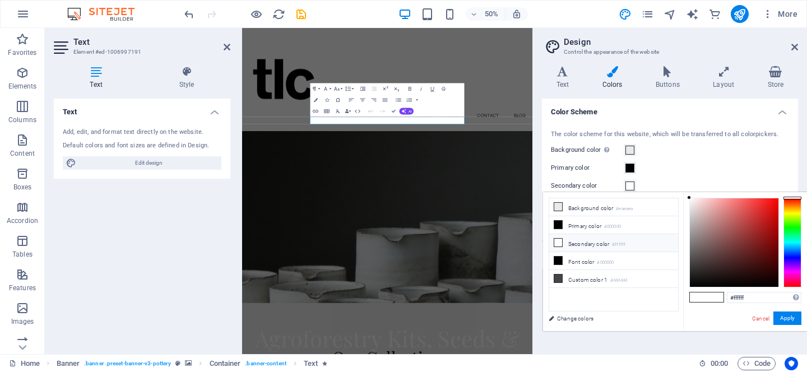
click at [601, 247] on li "Secondary color #ffffff" at bounding box center [613, 243] width 129 height 18
drag, startPoint x: 664, startPoint y: 215, endPoint x: 377, endPoint y: 219, distance: 286.9
click at [631, 185] on span at bounding box center [629, 186] width 9 height 9
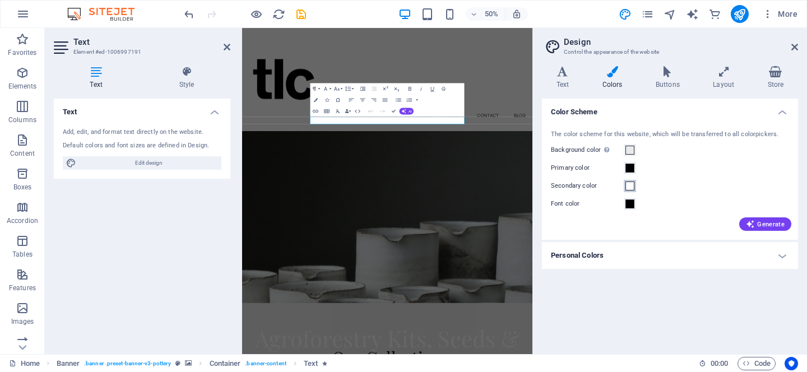
click at [631, 185] on span at bounding box center [629, 186] width 9 height 9
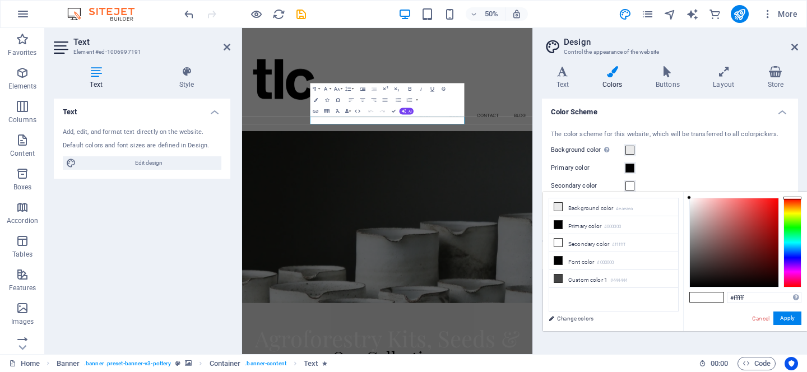
click at [631, 185] on span at bounding box center [629, 186] width 9 height 9
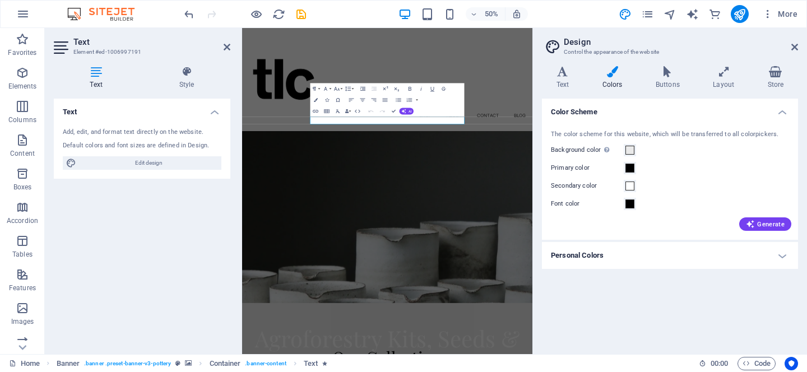
click at [705, 155] on div "Background color Only visible if it is not covered by other backgrounds." at bounding box center [670, 149] width 238 height 13
click at [534, 288] on div at bounding box center [534, 191] width 2 height 326
click at [316, 101] on icon "button" at bounding box center [316, 100] width 4 height 4
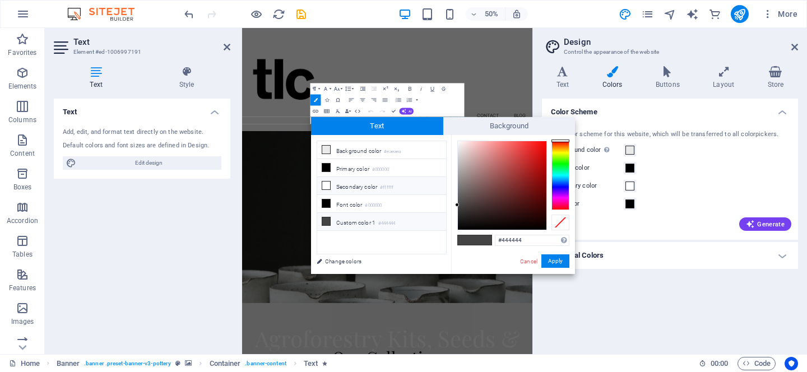
click at [347, 187] on li "Secondary color #ffffff" at bounding box center [381, 186] width 129 height 18
type input "#ffffff"
click at [550, 259] on button "Apply" at bounding box center [555, 260] width 28 height 13
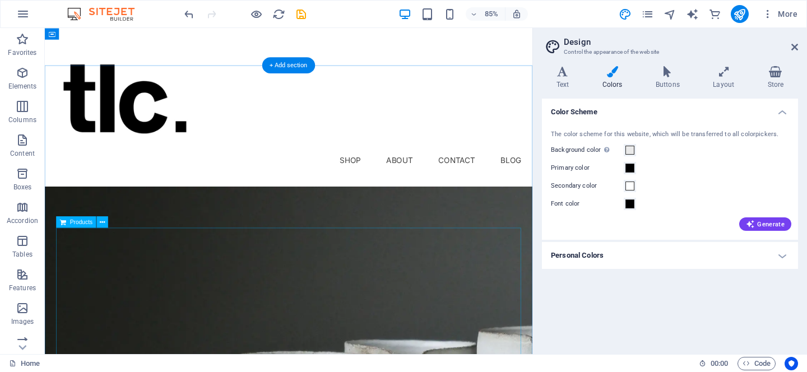
scroll to position [0, 0]
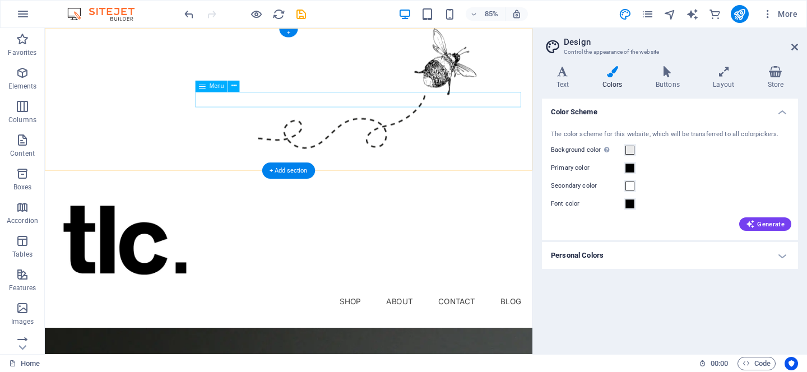
click at [398, 341] on nav "Shop About Contact Blog" at bounding box center [331, 350] width 547 height 18
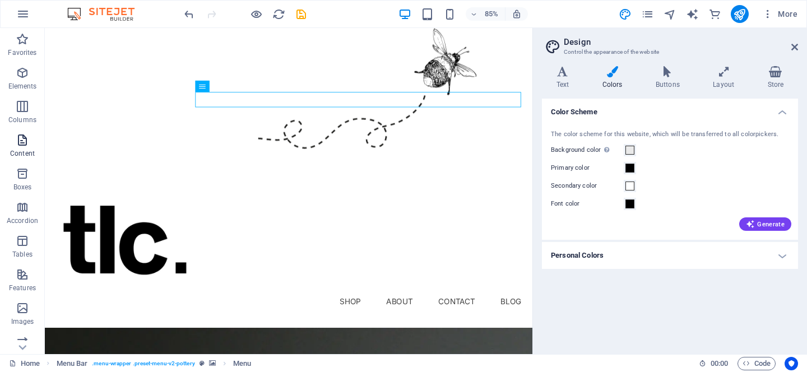
click at [24, 133] on button "Content" at bounding box center [22, 146] width 45 height 34
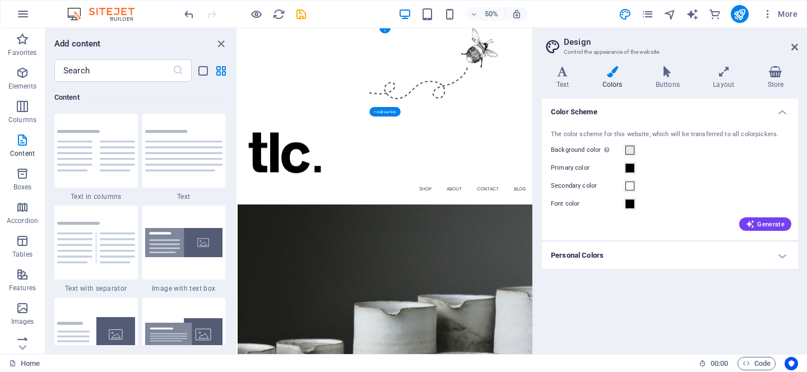
click at [330, 184] on figure at bounding box center [532, 112] width 589 height 168
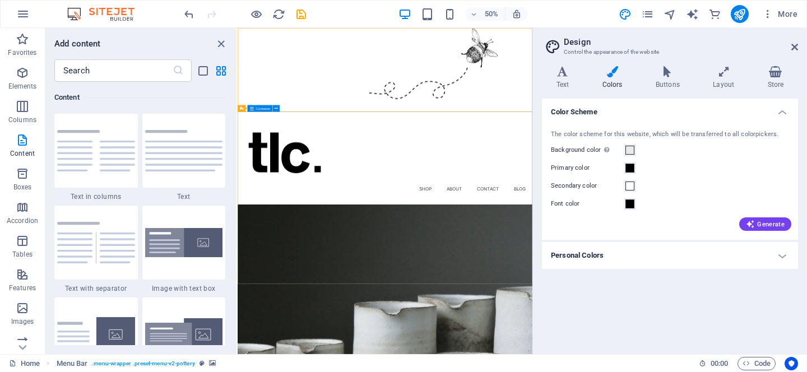
click at [264, 110] on span "Container" at bounding box center [263, 108] width 15 height 3
click at [263, 109] on span "Container" at bounding box center [263, 108] width 15 height 3
click at [262, 108] on icon at bounding box center [262, 108] width 3 height 6
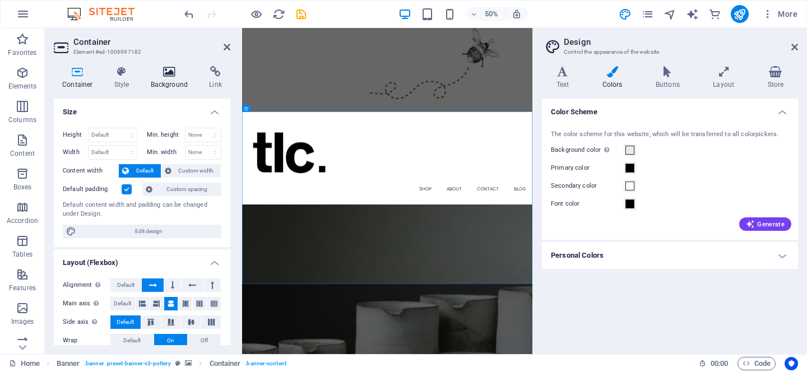
click at [164, 77] on icon at bounding box center [169, 71] width 54 height 11
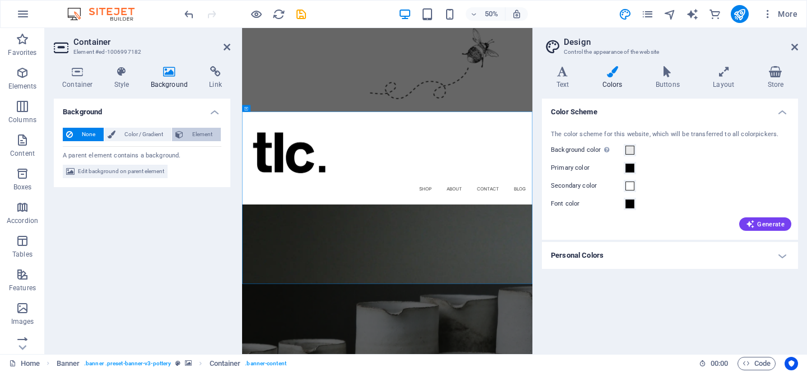
click at [204, 134] on span "Element" at bounding box center [202, 134] width 31 height 13
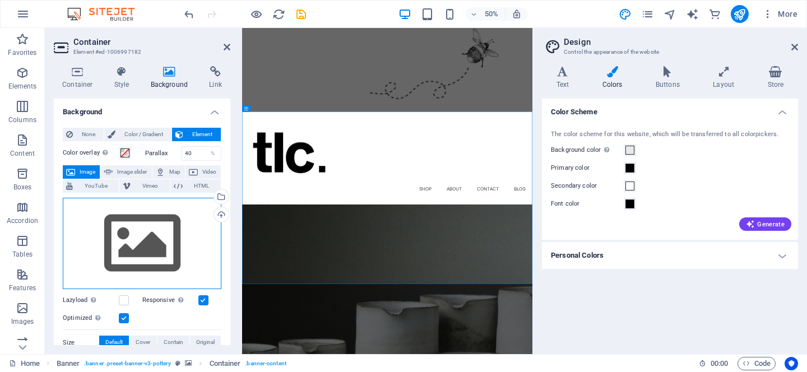
click at [138, 260] on div "Drag files here, click to choose files or select files from Files or our free s…" at bounding box center [142, 244] width 159 height 92
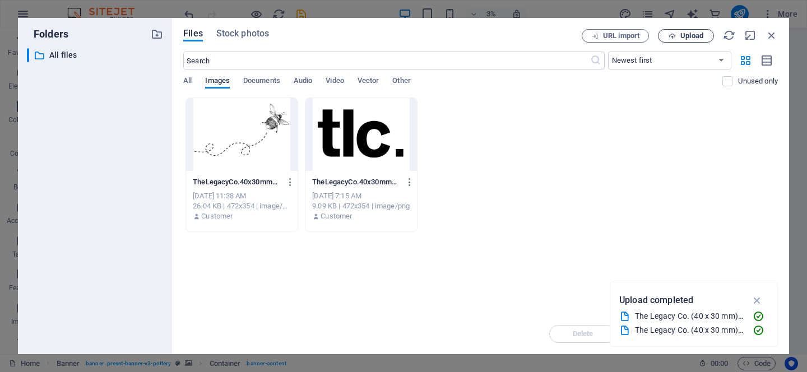
click at [690, 31] on button "Upload" at bounding box center [686, 35] width 56 height 13
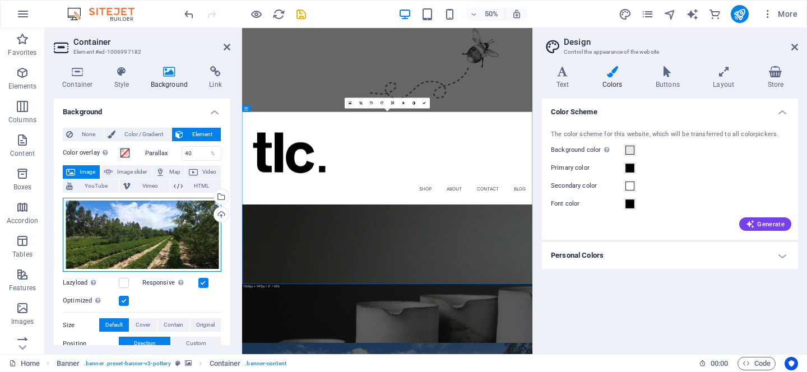
click at [129, 224] on div "Drag files here, click to choose files or select files from Files or our free s…" at bounding box center [142, 235] width 159 height 75
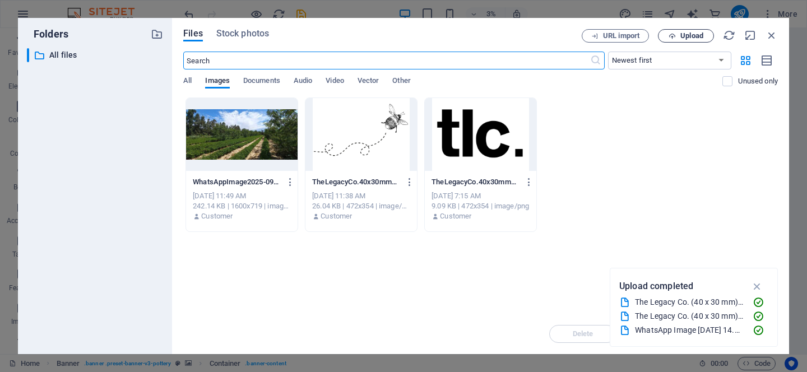
click at [687, 38] on span "Upload" at bounding box center [691, 35] width 23 height 7
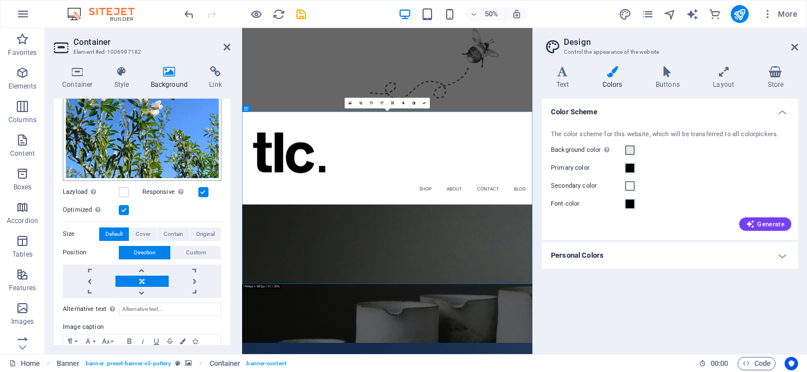
scroll to position [270, 0]
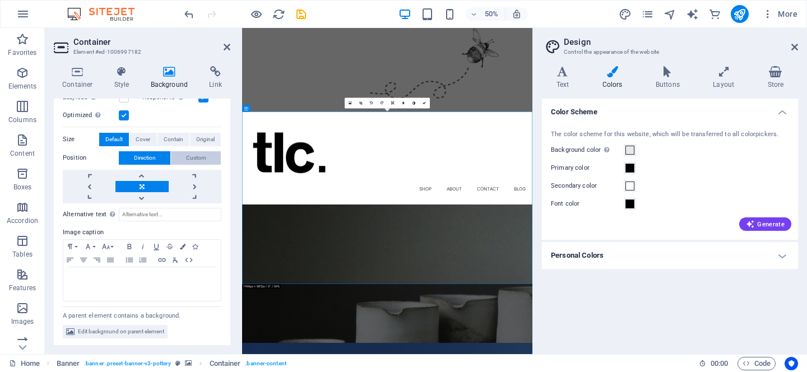
click at [192, 151] on span "Custom" at bounding box center [196, 157] width 20 height 13
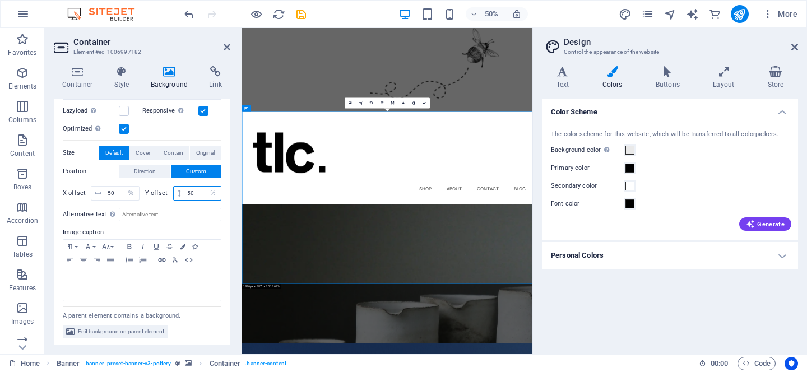
click at [193, 190] on input "50" at bounding box center [202, 193] width 36 height 13
click at [189, 191] on input "50" at bounding box center [202, 193] width 36 height 13
type input "0"
click at [110, 192] on input "50" at bounding box center [122, 193] width 34 height 13
type input "70"
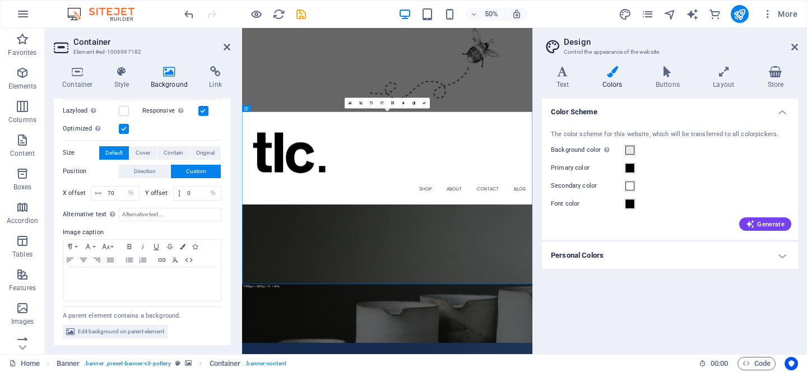
click at [111, 77] on h4 "Style" at bounding box center [124, 78] width 36 height 24
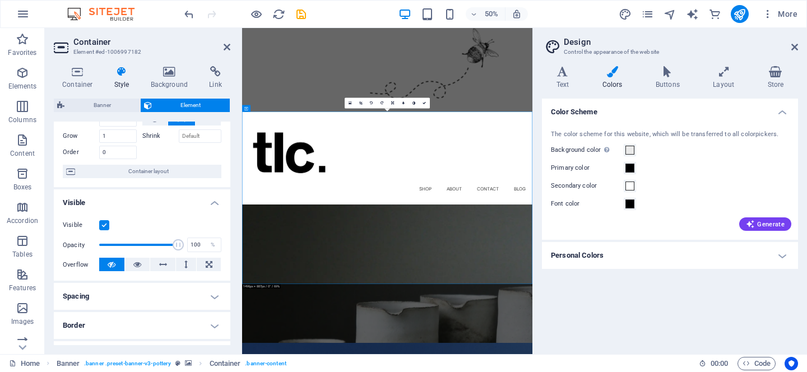
scroll to position [53, 0]
drag, startPoint x: 176, startPoint y: 245, endPoint x: 137, endPoint y: 250, distance: 39.5
click at [137, 249] on span at bounding box center [137, 243] width 11 height 11
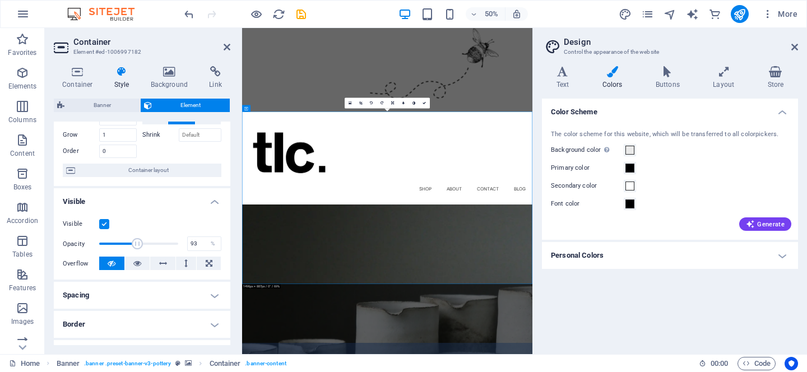
type input "100"
drag, startPoint x: 137, startPoint y: 250, endPoint x: 212, endPoint y: 254, distance: 75.8
click at [212, 254] on div "Visible Opacity 100 % Overflow" at bounding box center [142, 243] width 176 height 71
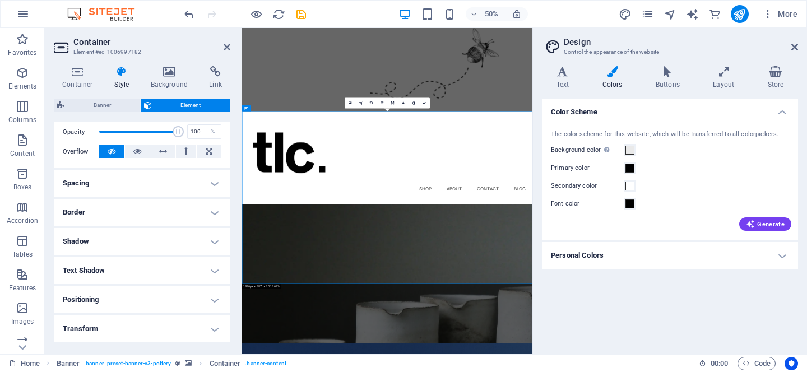
scroll to position [250, 0]
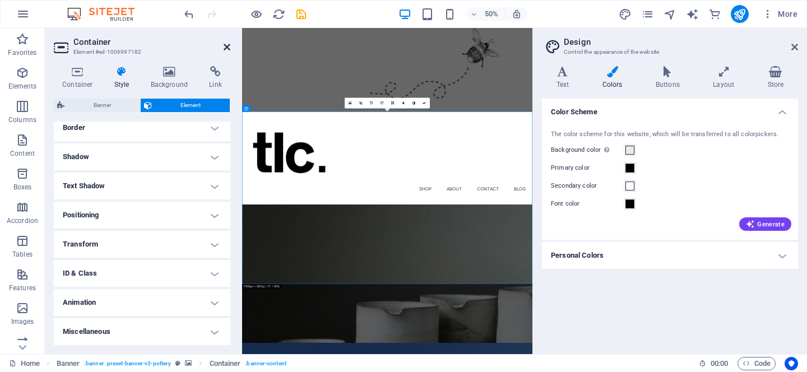
click at [227, 48] on icon at bounding box center [227, 47] width 7 height 9
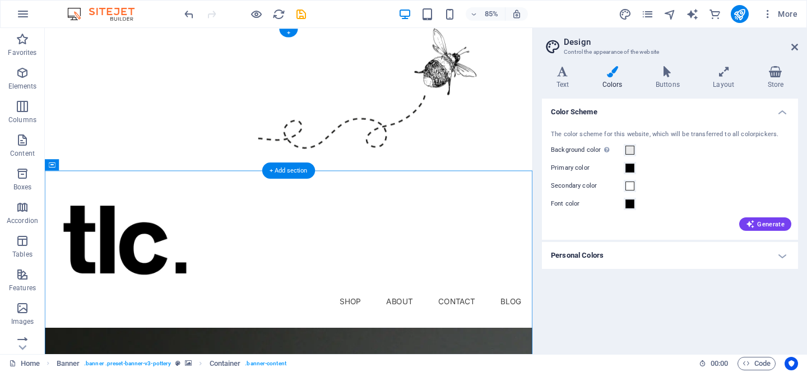
click at [542, 176] on figure at bounding box center [332, 112] width 574 height 168
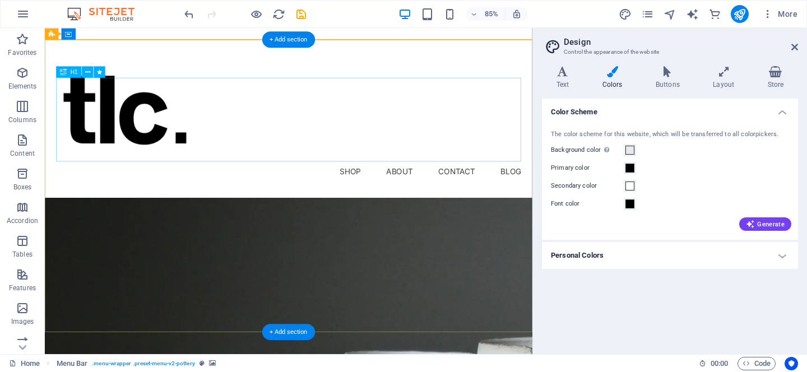
scroll to position [154, 0]
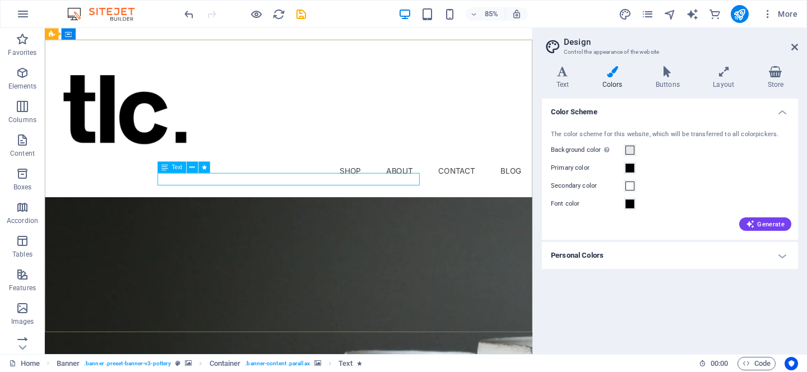
click at [178, 168] on span "Text" at bounding box center [177, 167] width 11 height 6
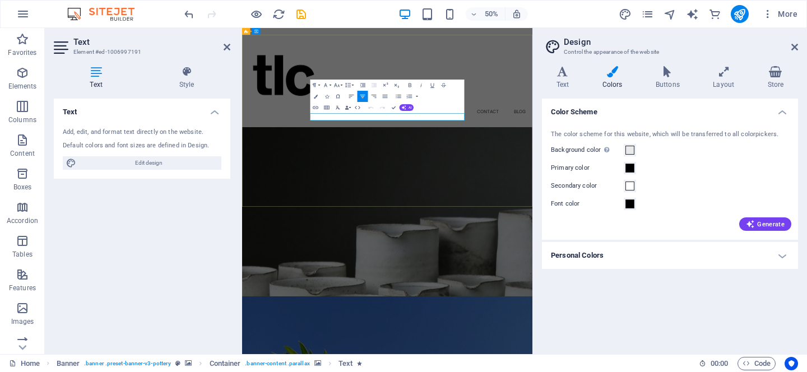
drag, startPoint x: 662, startPoint y: 202, endPoint x: 415, endPoint y: 198, distance: 247.1
click at [185, 165] on span "Edit design" at bounding box center [149, 162] width 138 height 13
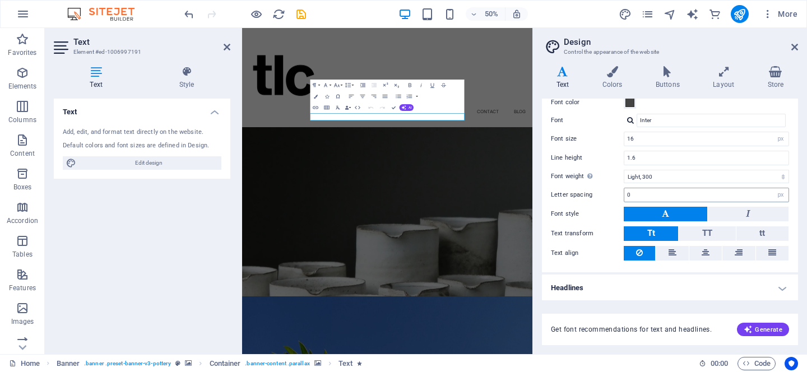
scroll to position [0, 0]
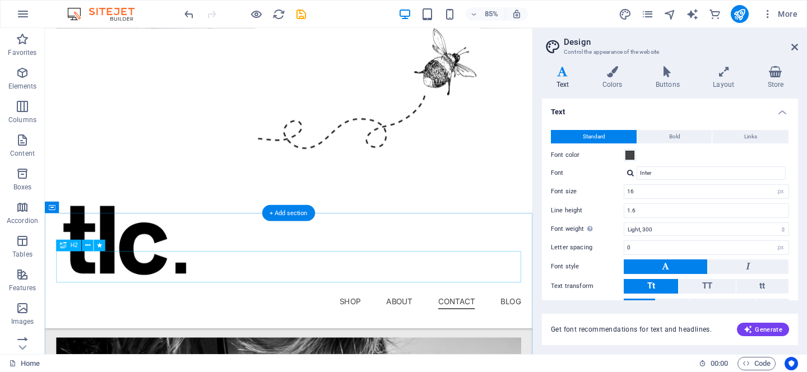
scroll to position [1987, 0]
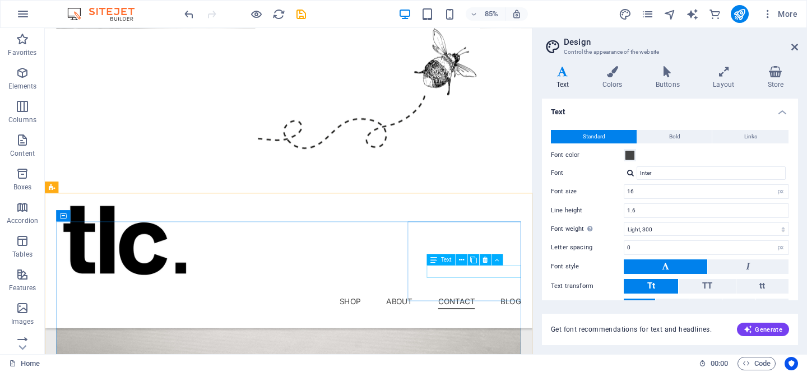
scroll to position [2921, 0]
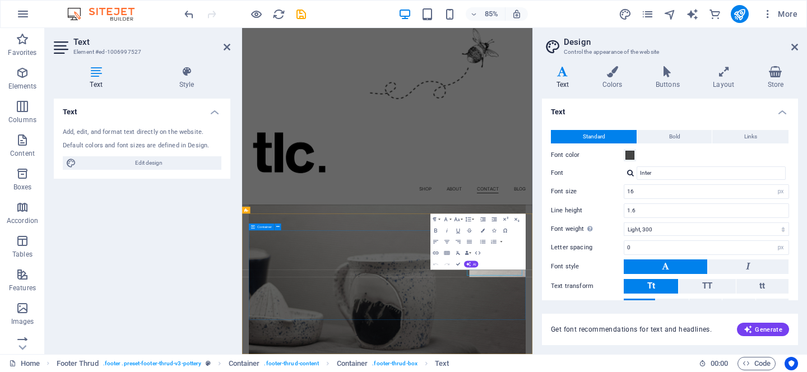
scroll to position [2749, 0]
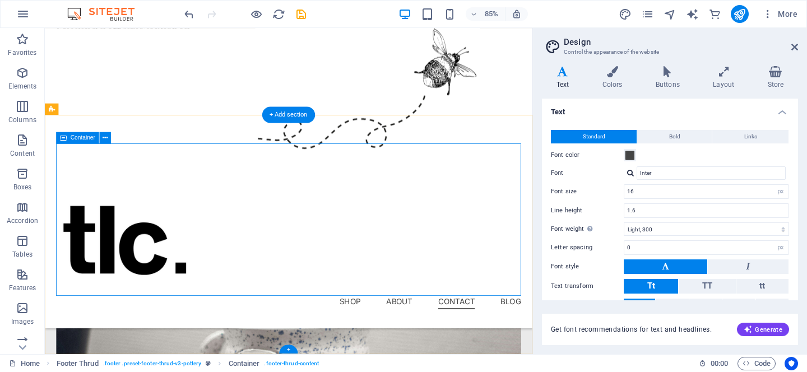
scroll to position [2950, 0]
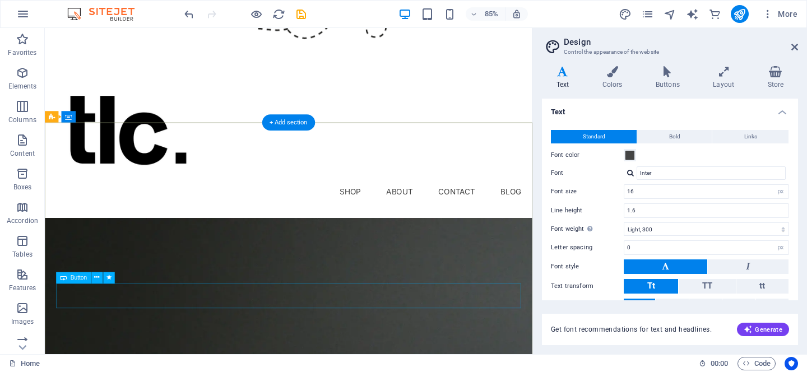
scroll to position [0, 0]
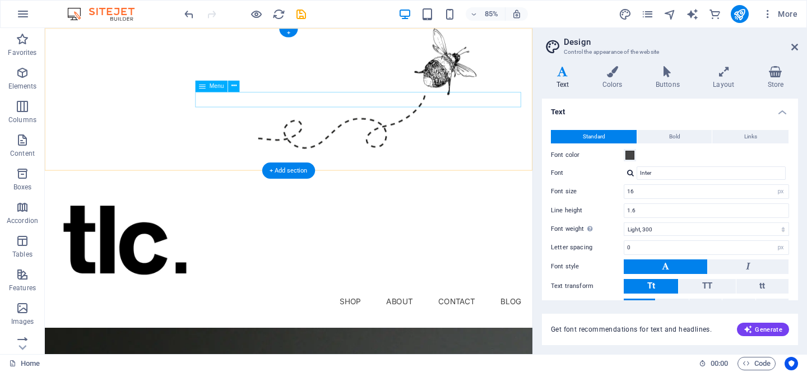
click at [592, 341] on nav "Shop About Contact Blog" at bounding box center [331, 350] width 547 height 18
click at [584, 341] on nav "Shop About Contact Blog" at bounding box center [331, 350] width 547 height 18
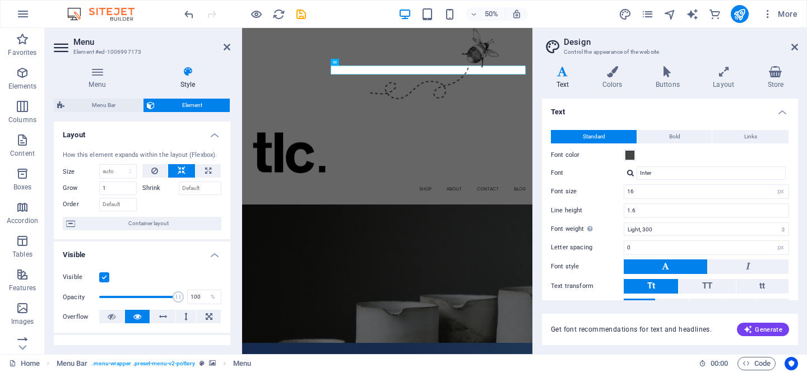
click at [792, 102] on figure at bounding box center [532, 112] width 580 height 168
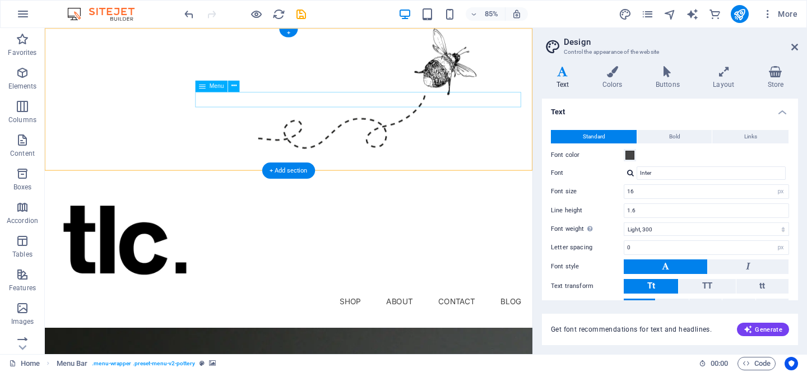
click at [579, 341] on nav "Shop About Contact Blog" at bounding box center [331, 350] width 547 height 18
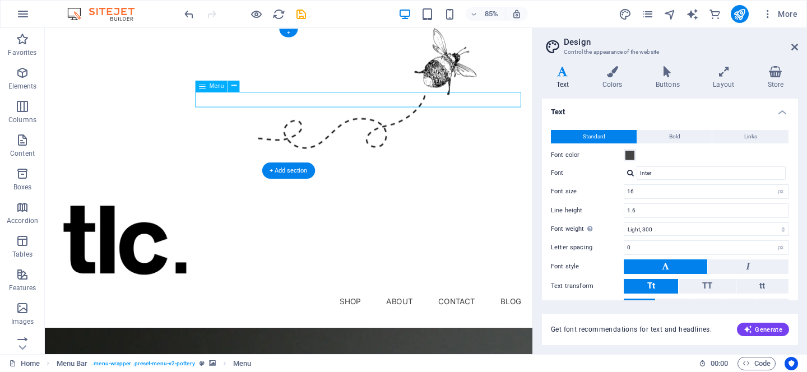
click at [579, 341] on nav "Shop About Contact Blog" at bounding box center [331, 350] width 547 height 18
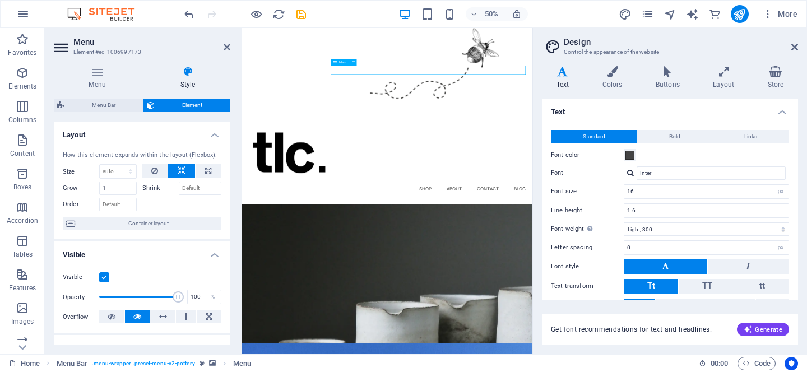
drag, startPoint x: 780, startPoint y: 110, endPoint x: 803, endPoint y: 110, distance: 23.5
click at [803, 341] on nav "Shop About Contact Blog" at bounding box center [532, 350] width 554 height 18
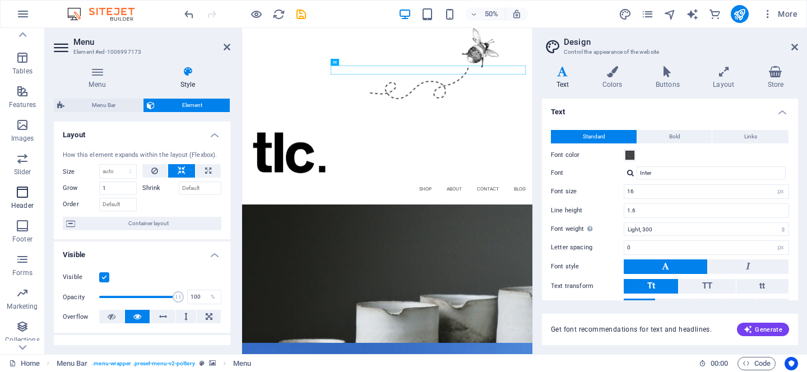
click at [28, 198] on icon "button" at bounding box center [22, 191] width 13 height 13
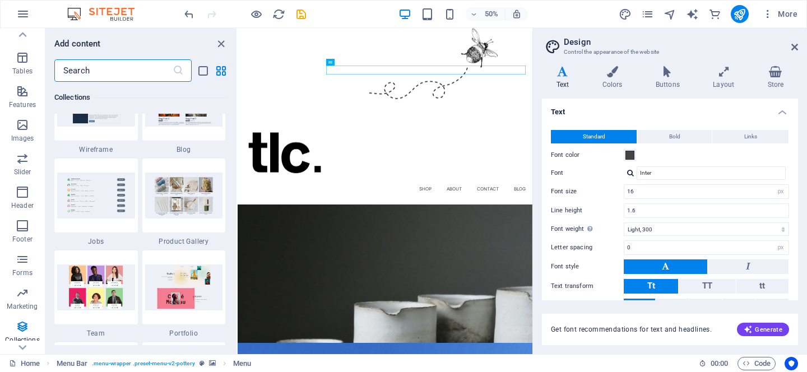
scroll to position [10328, 0]
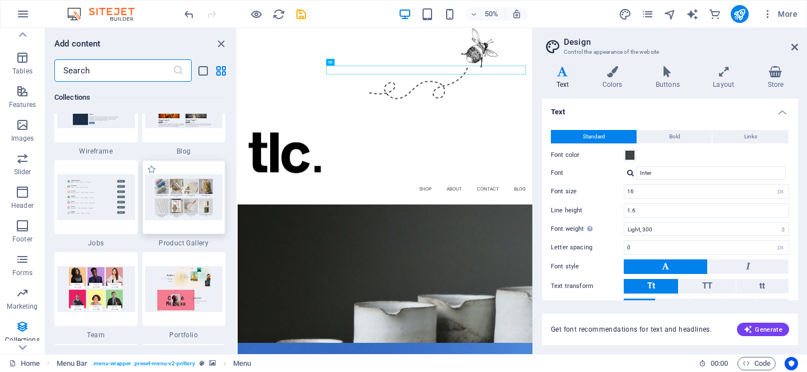
click at [205, 197] on img at bounding box center [184, 196] width 78 height 45
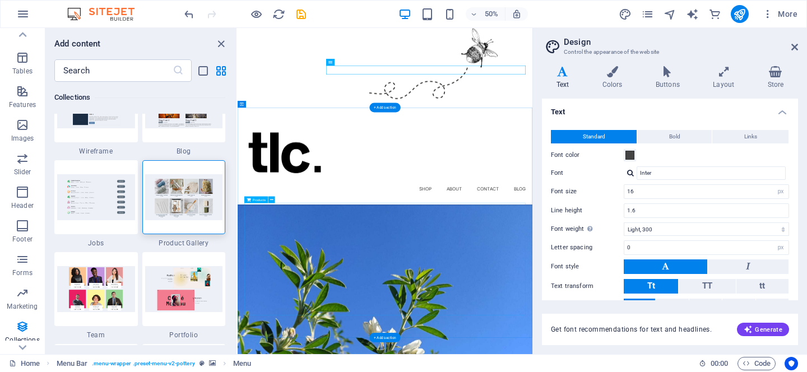
scroll to position [184, 0]
click at [480, 312] on div "Our Collection" at bounding box center [532, 296] width 562 height 37
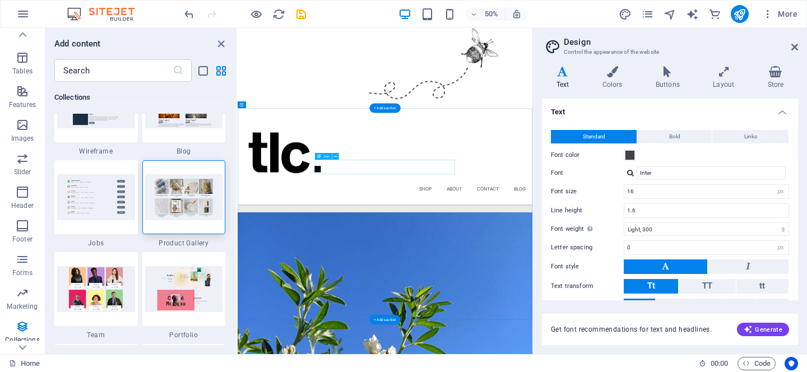
click at [480, 306] on div "Lorem ipsum dolor sit amet, consectetur adipiscing elit, sed do eiusmod tempor …" at bounding box center [532, 298] width 562 height 15
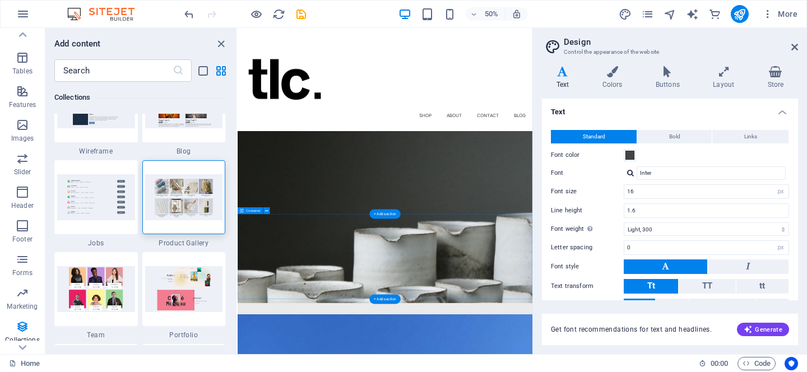
scroll to position [135, 0]
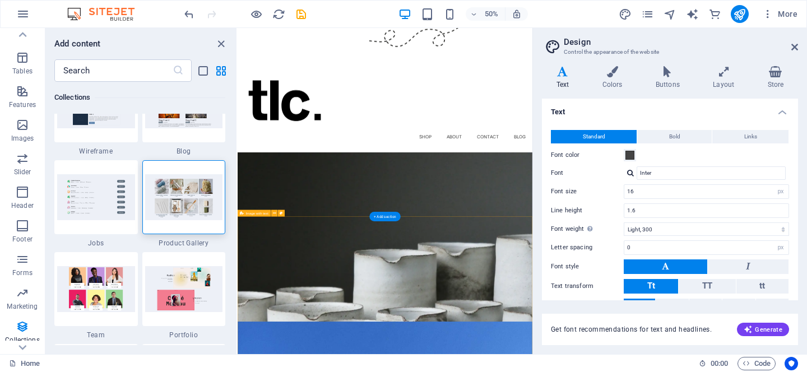
scroll to position [156, 0]
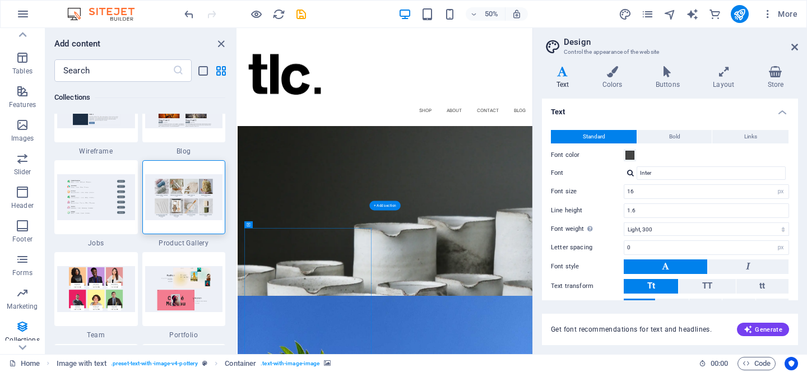
select select "px"
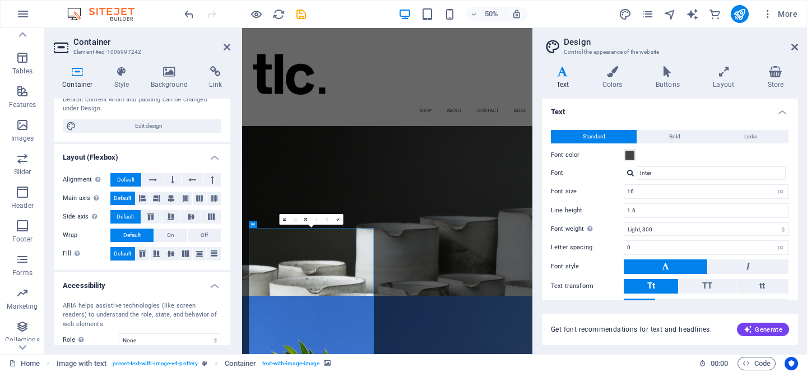
scroll to position [172, 0]
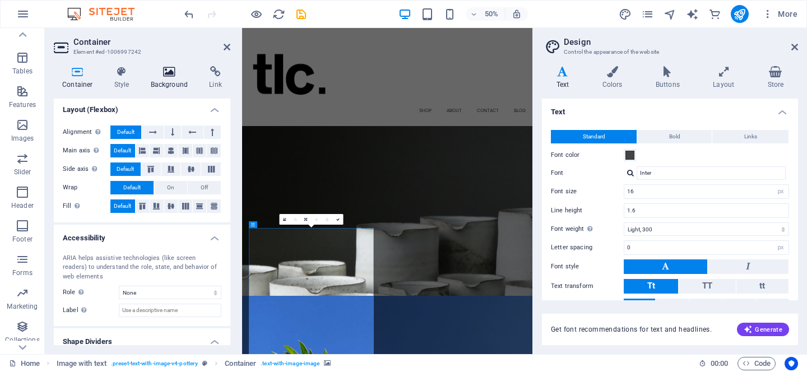
click at [176, 77] on h4 "Background" at bounding box center [171, 78] width 59 height 24
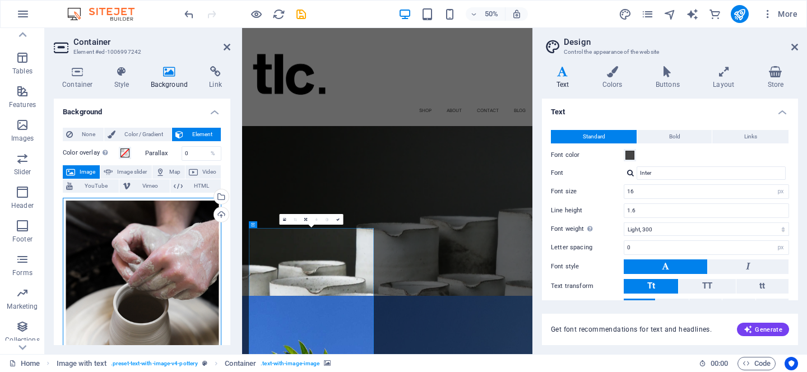
click at [163, 252] on div "Drag files here, click to choose files or select files from Files or our free s…" at bounding box center [142, 301] width 159 height 207
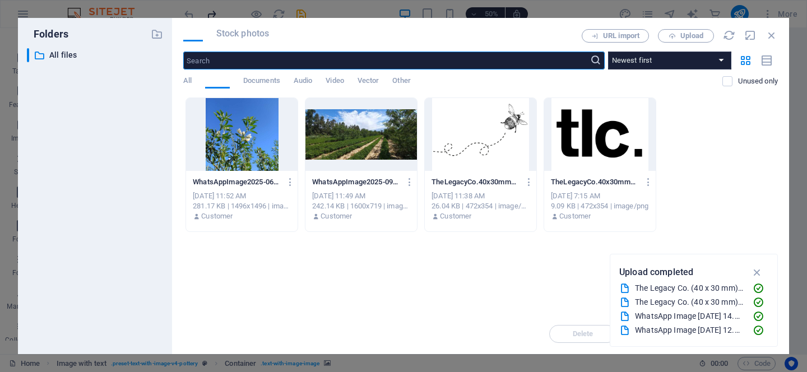
scroll to position [0, 0]
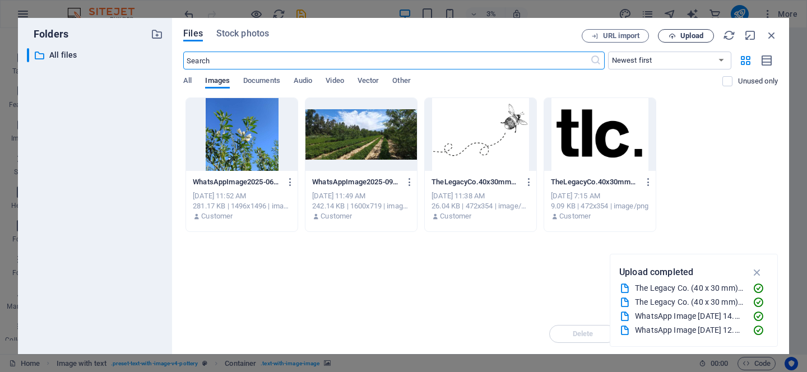
click at [698, 39] on span "Upload" at bounding box center [691, 35] width 23 height 7
click at [406, 124] on div at bounding box center [360, 134] width 111 height 73
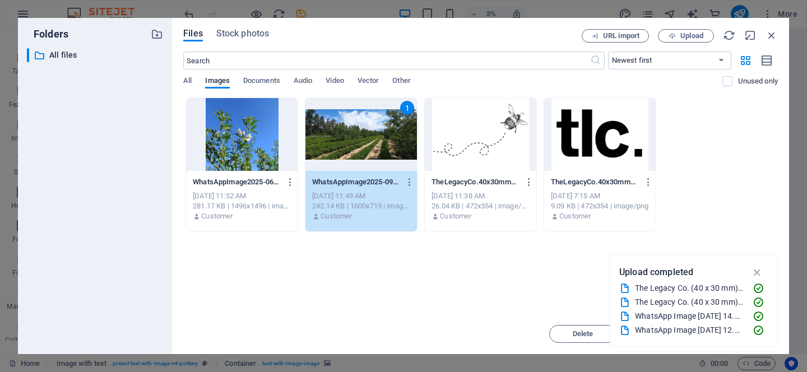
click at [701, 124] on div "WhatsAppImage2025-06-16at12.13.48-IG9_gzLdCnqsAxvdHFWy0w.jpeg WhatsAppImage2025…" at bounding box center [480, 164] width 594 height 134
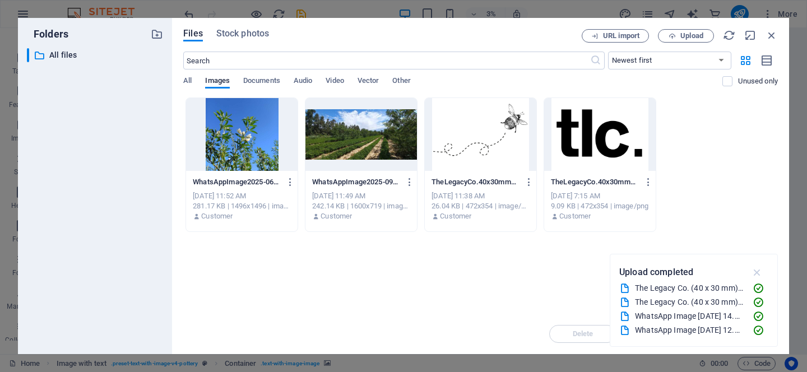
click at [756, 272] on icon "button" at bounding box center [757, 272] width 13 height 12
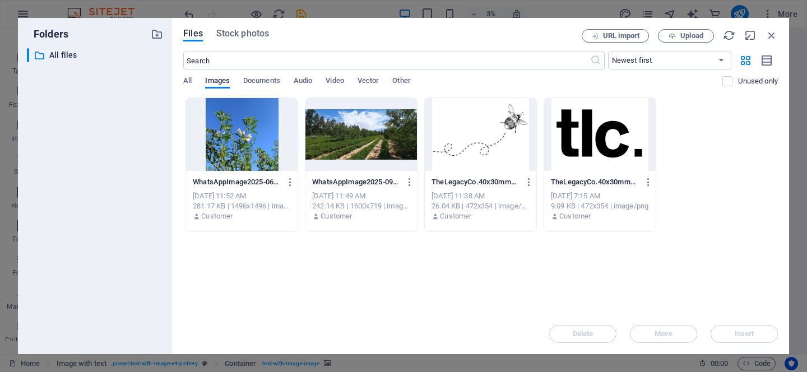
click at [353, 140] on div at bounding box center [360, 134] width 111 height 73
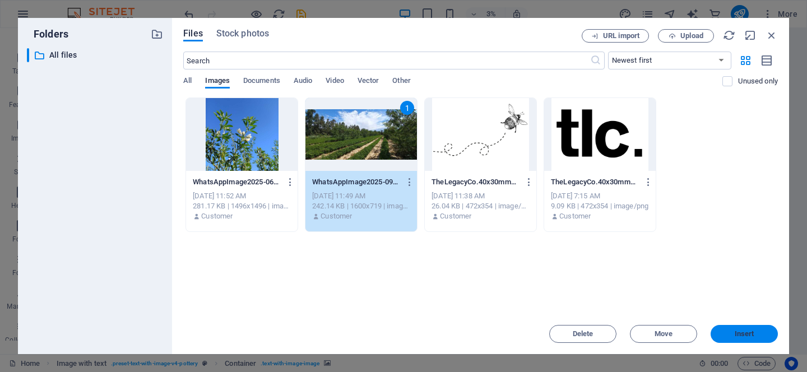
click at [736, 332] on span "Insert" at bounding box center [744, 334] width 20 height 7
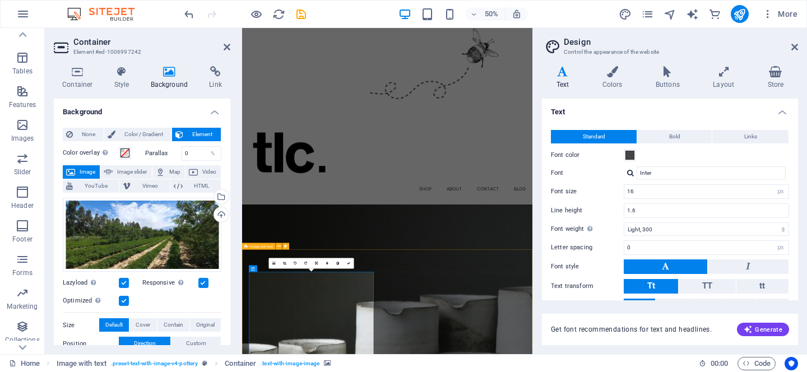
scroll to position [173, 0]
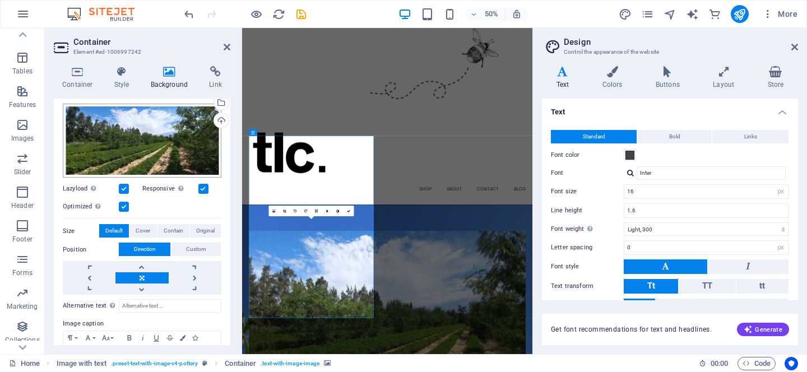
scroll to position [150, 0]
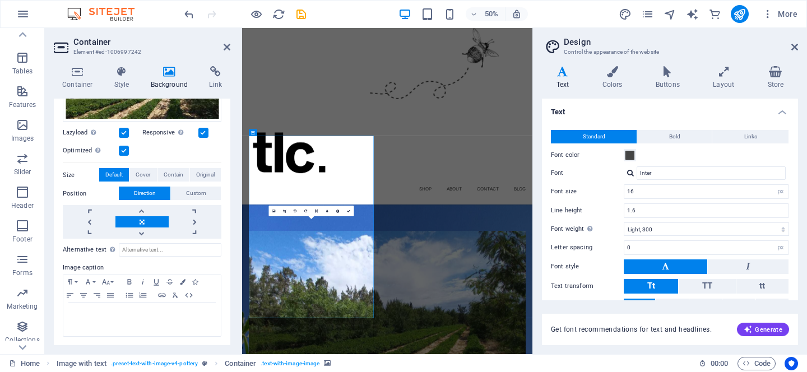
click at [149, 166] on div "Drag files here, click to choose files or select files from Files or our free s…" at bounding box center [142, 141] width 159 height 196
click at [148, 171] on span "Cover" at bounding box center [143, 174] width 15 height 13
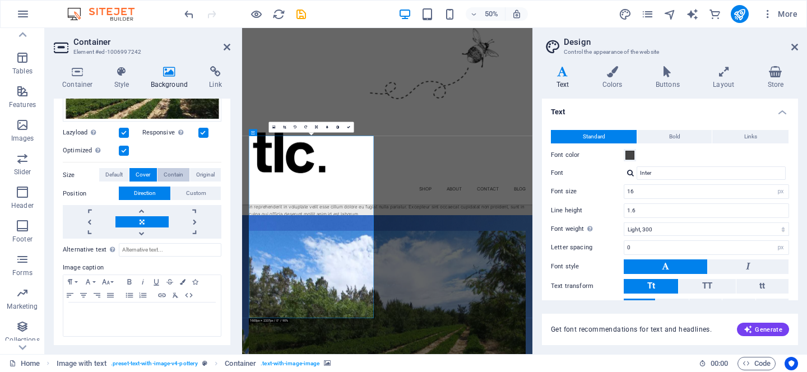
click at [176, 175] on span "Contain" at bounding box center [174, 174] width 20 height 13
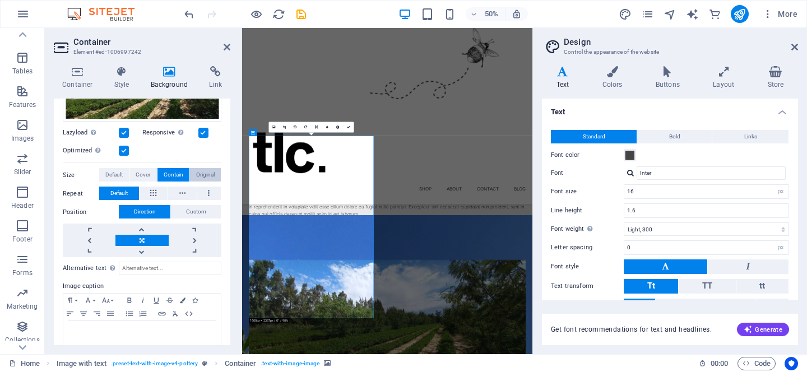
click at [197, 176] on span "Original" at bounding box center [205, 174] width 18 height 13
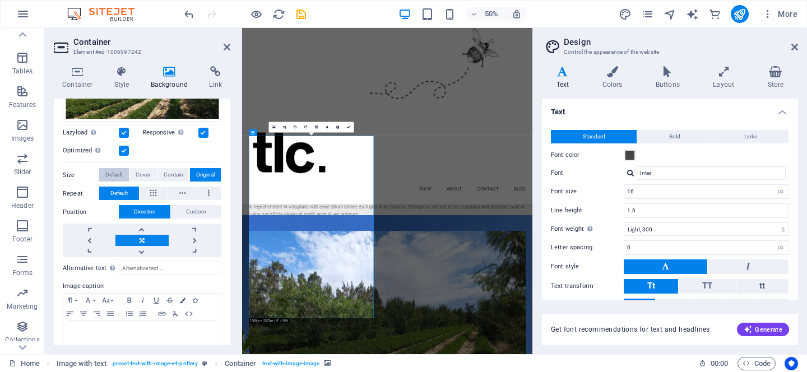
click at [114, 173] on span "Default" at bounding box center [113, 174] width 17 height 13
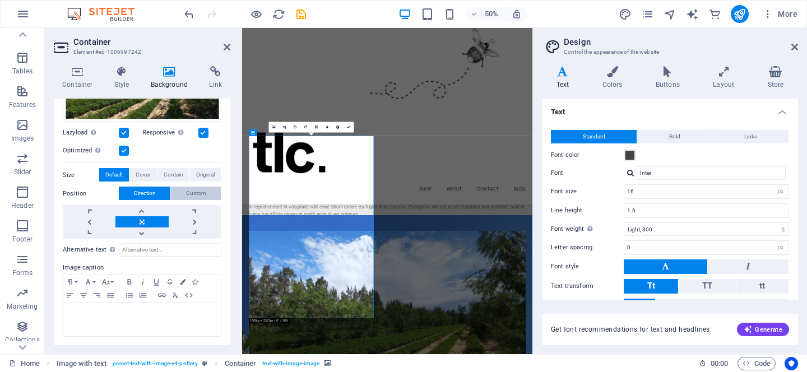
click at [194, 190] on span "Custom" at bounding box center [196, 193] width 20 height 13
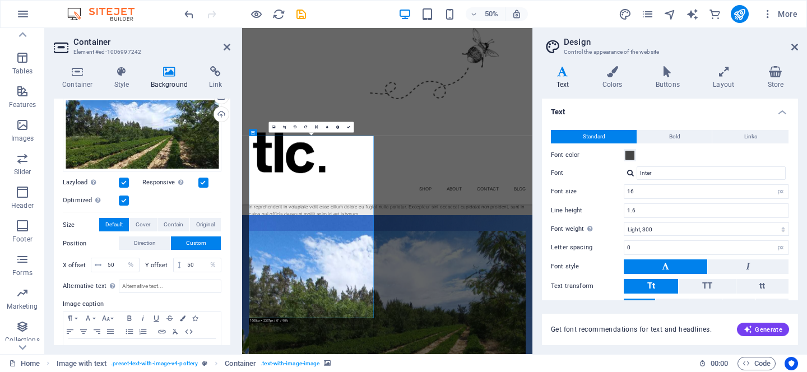
scroll to position [104, 0]
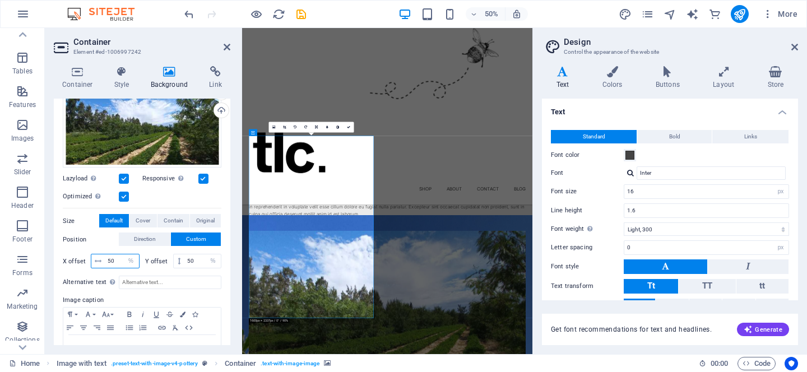
click at [109, 257] on input "50" at bounding box center [122, 260] width 34 height 13
click at [112, 259] on input "50" at bounding box center [122, 260] width 34 height 13
type input "5"
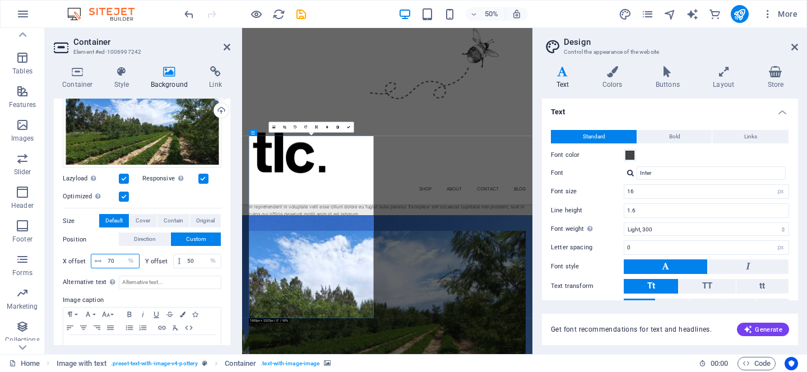
drag, startPoint x: 120, startPoint y: 261, endPoint x: 100, endPoint y: 259, distance: 19.6
click at [100, 259] on div "70 px rem % vh vw" at bounding box center [115, 261] width 49 height 15
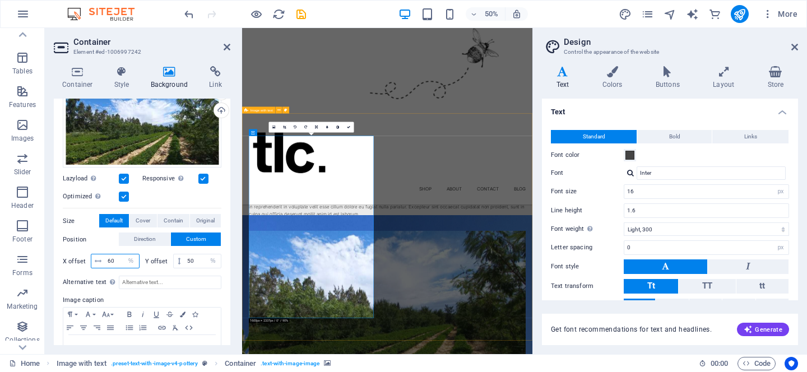
type input "60"
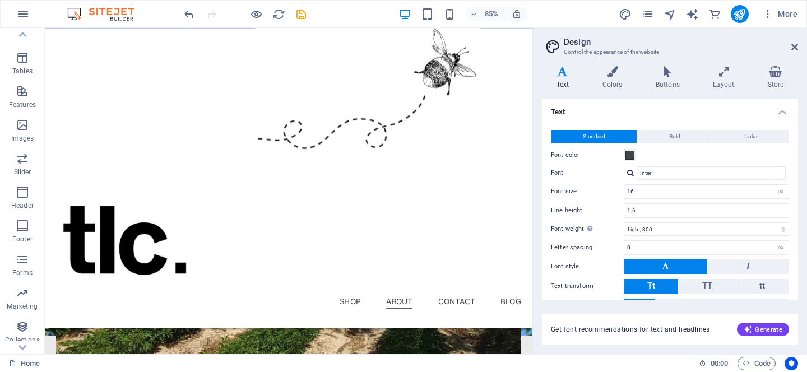
scroll to position [495, 0]
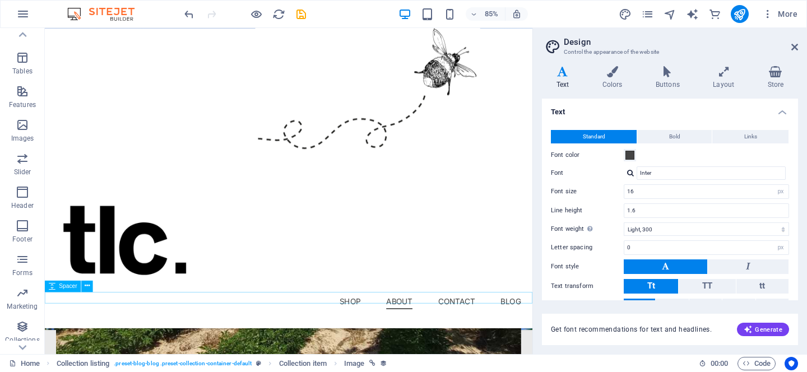
scroll to position [553, 0]
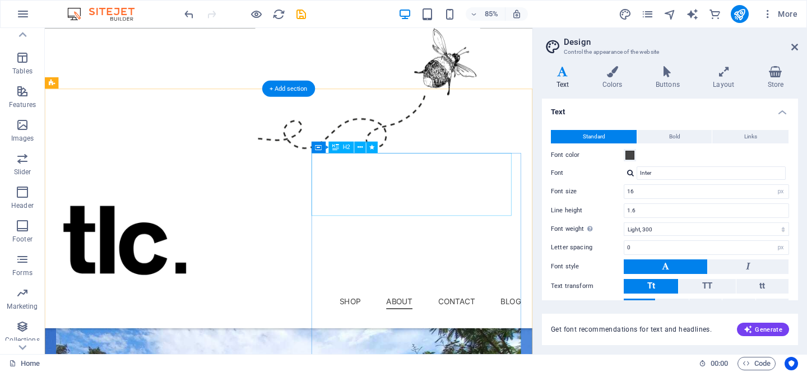
scroll to position [268, 0]
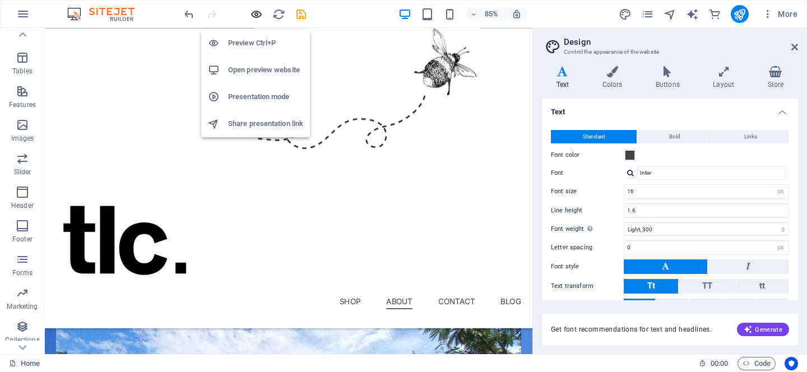
click at [257, 9] on icon "button" at bounding box center [256, 14] width 13 height 13
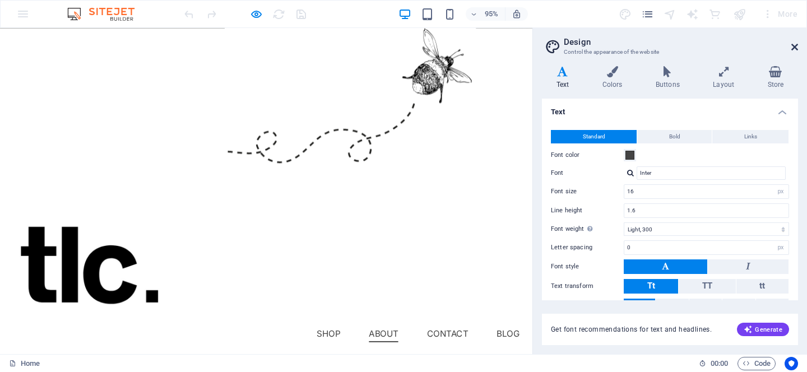
click at [793, 46] on icon at bounding box center [794, 47] width 7 height 9
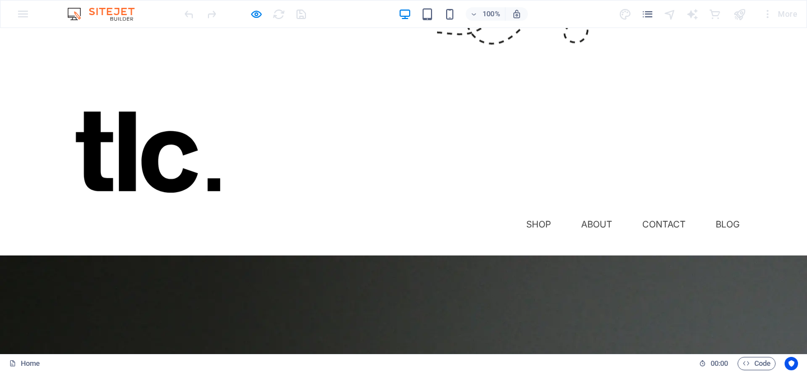
scroll to position [0, 0]
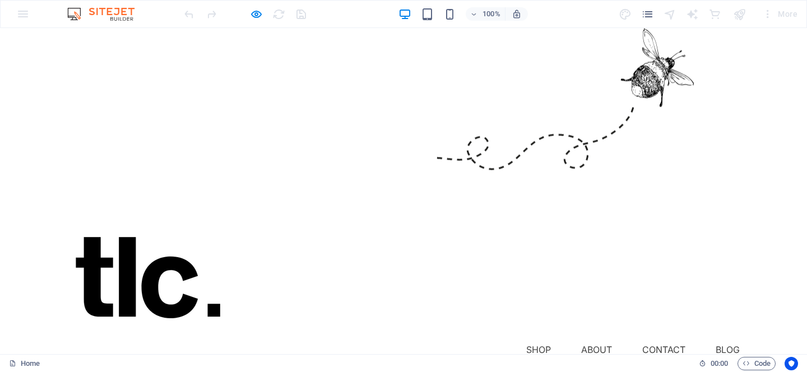
click at [602, 341] on link "About" at bounding box center [596, 350] width 31 height 18
click at [536, 341] on link "Shop" at bounding box center [538, 350] width 25 height 18
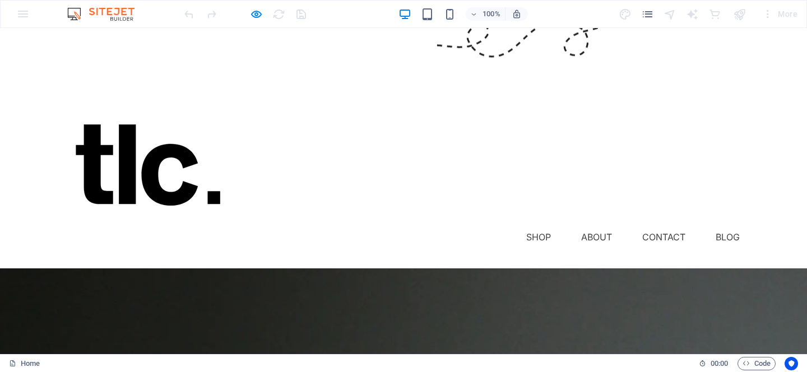
scroll to position [113, 0]
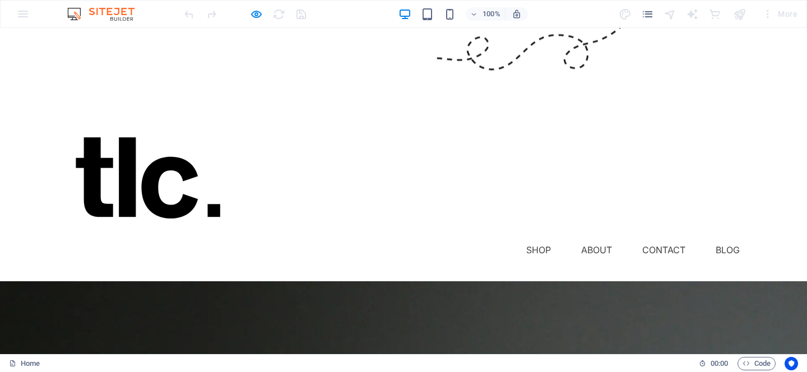
scroll to position [0, 0]
